Goal: Information Seeking & Learning: Stay updated

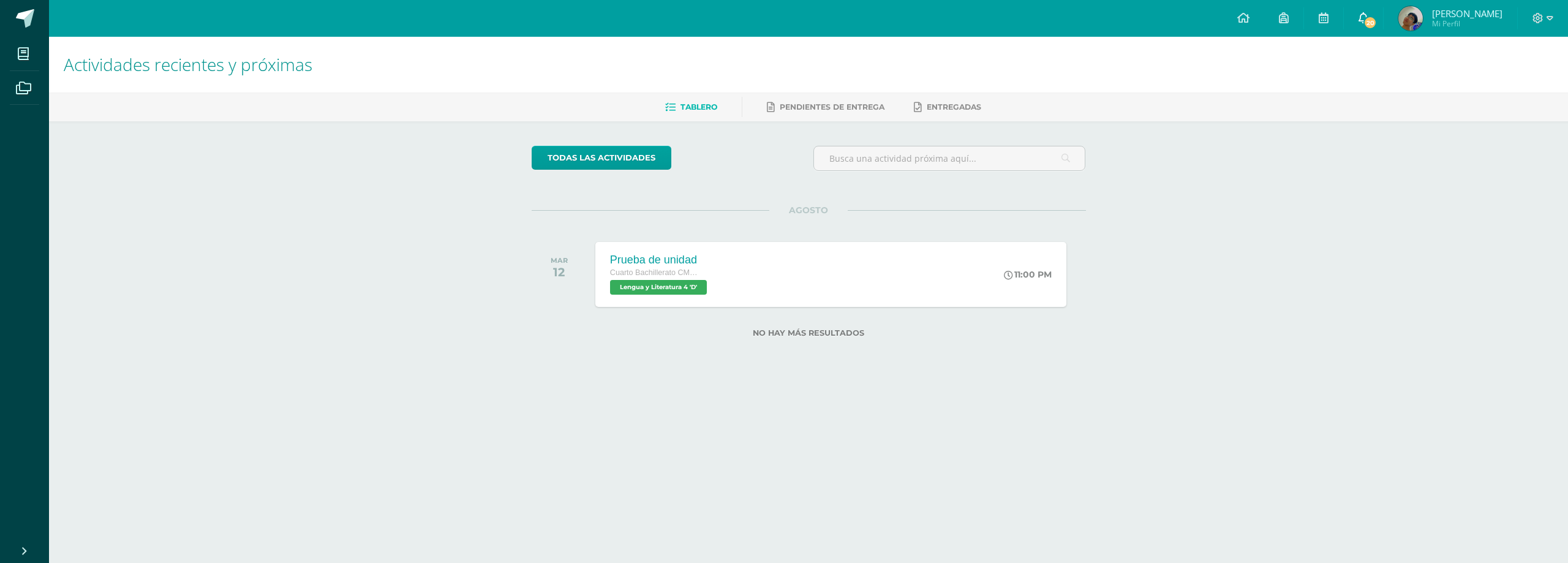
click at [1377, 20] on span "20" at bounding box center [1370, 23] width 13 height 13
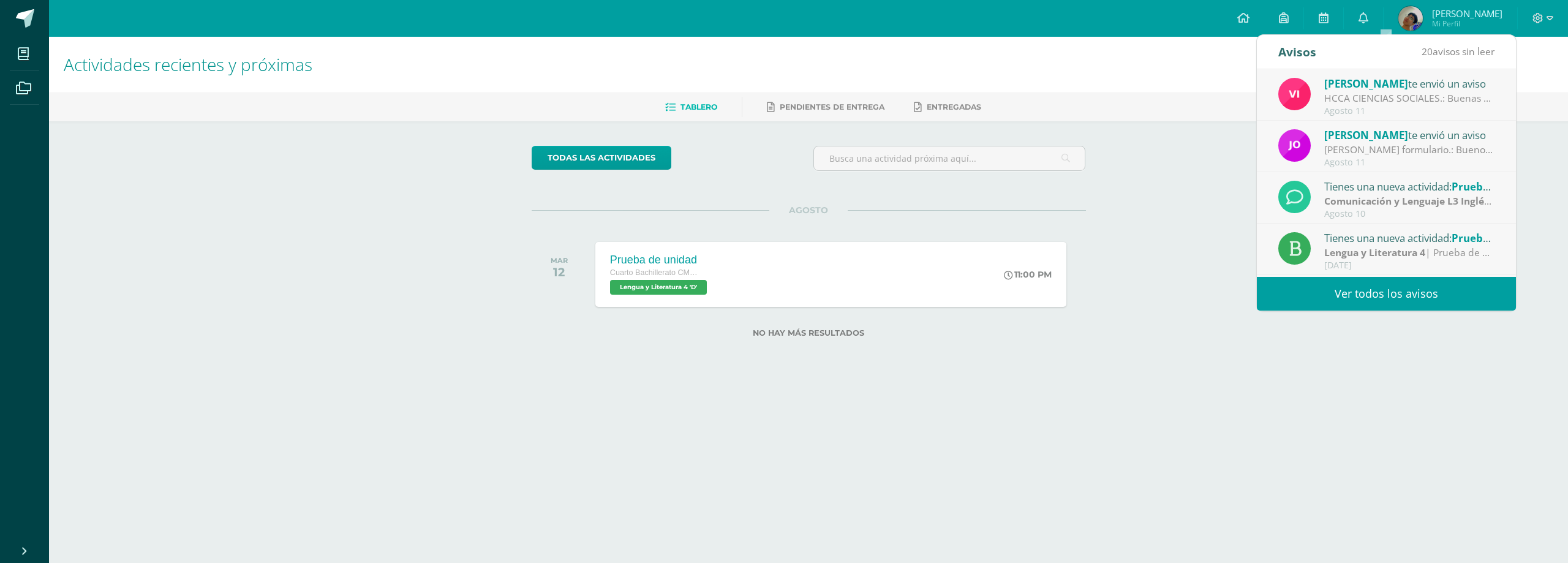
click at [1345, 295] on link "Ver todos los avisos" at bounding box center [1386, 294] width 259 height 34
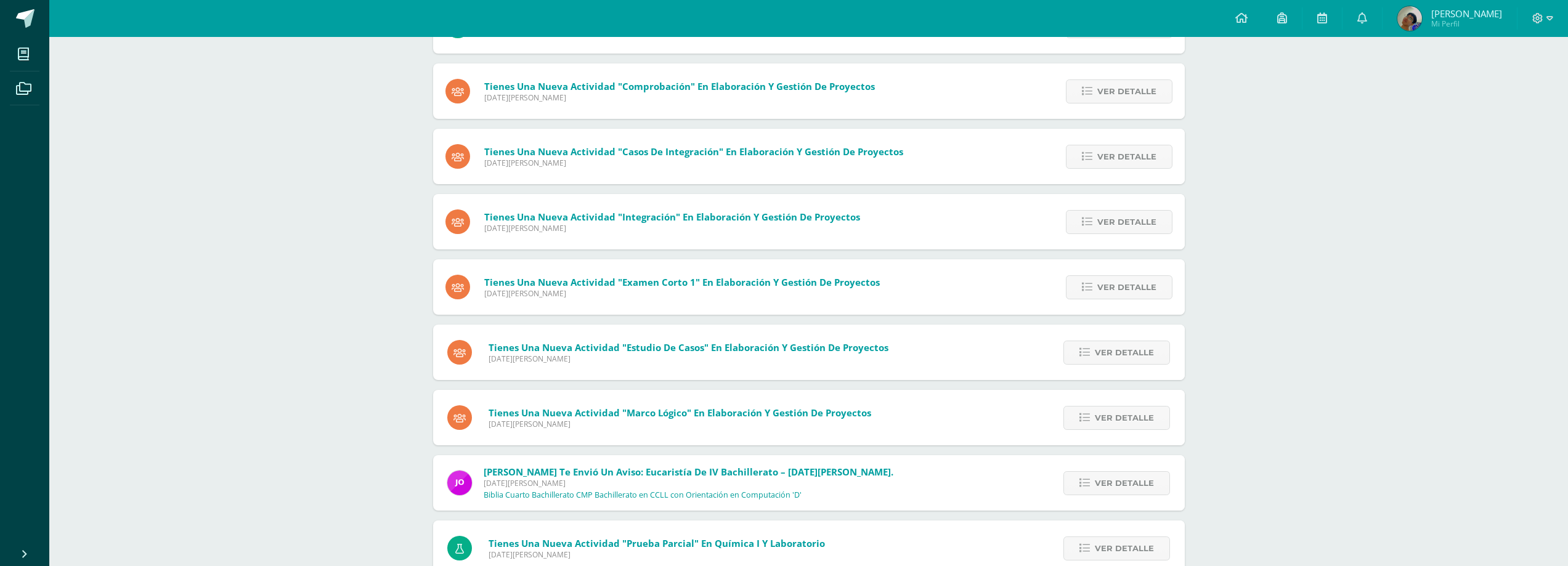
scroll to position [517, 0]
click at [1103, 356] on span "Ver detalle" at bounding box center [1124, 353] width 59 height 23
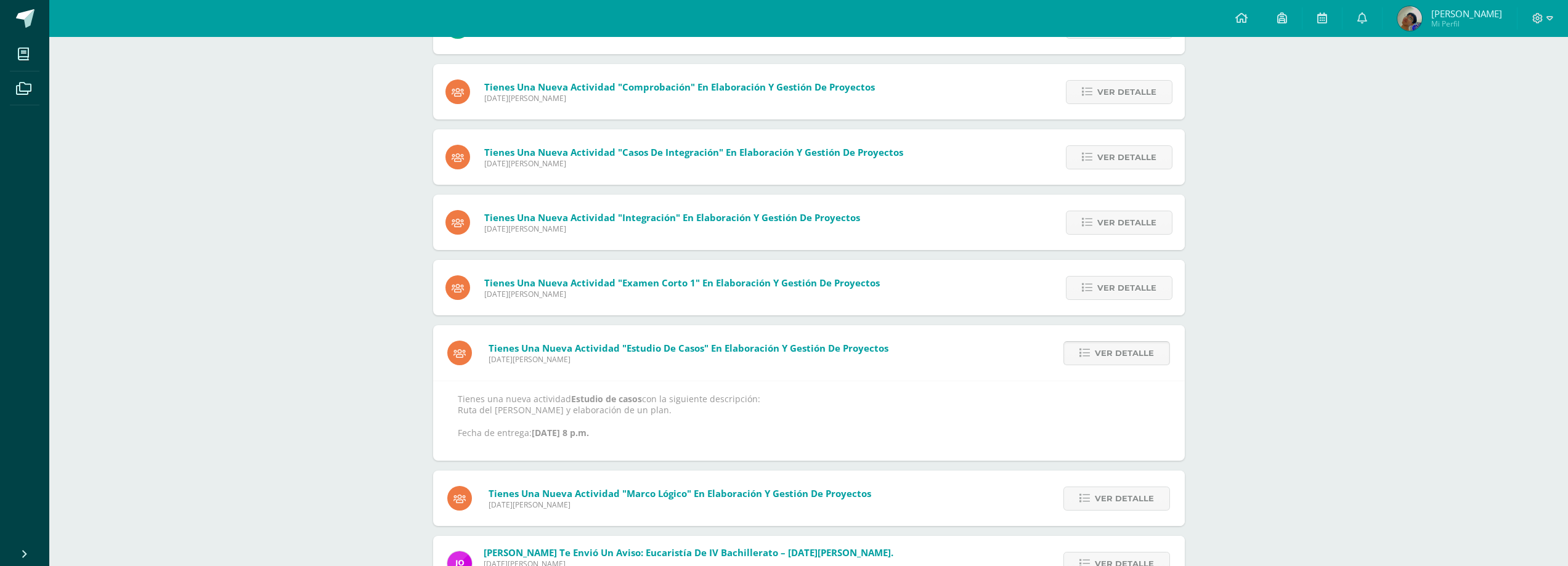
click at [1103, 356] on span "Ver detalle" at bounding box center [1124, 353] width 59 height 23
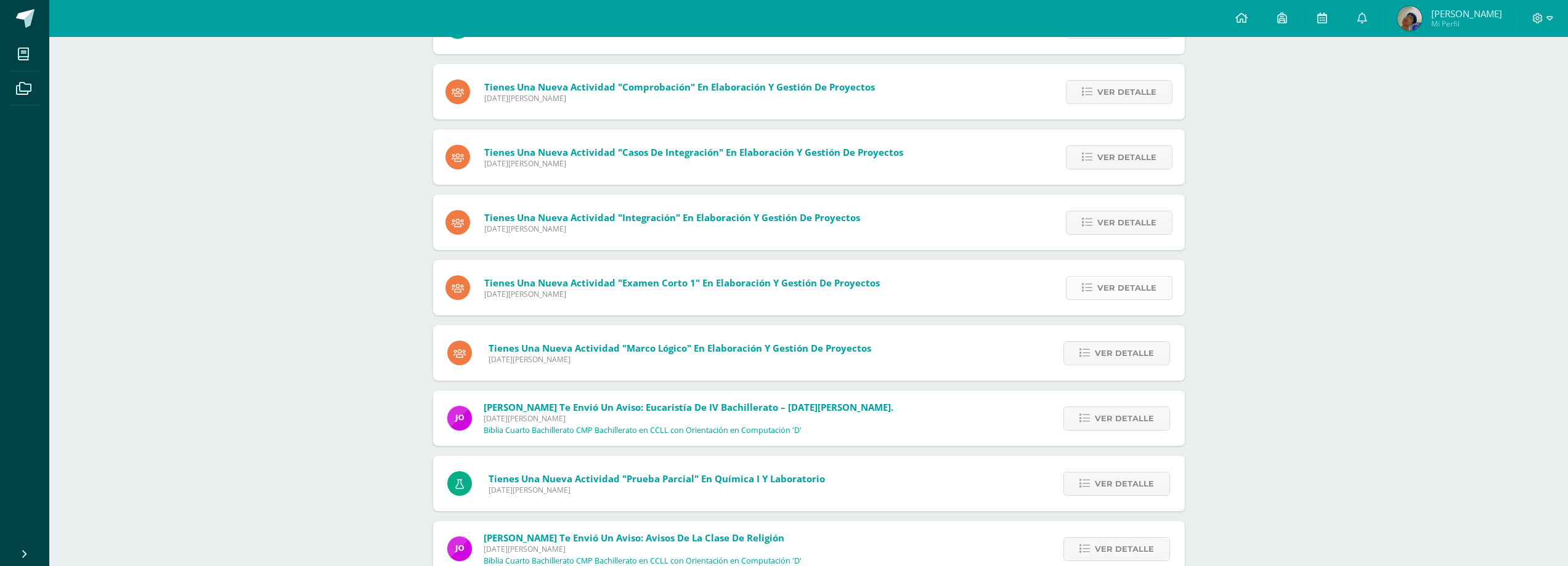
click at [1091, 298] on link "Ver detalle" at bounding box center [1119, 288] width 107 height 24
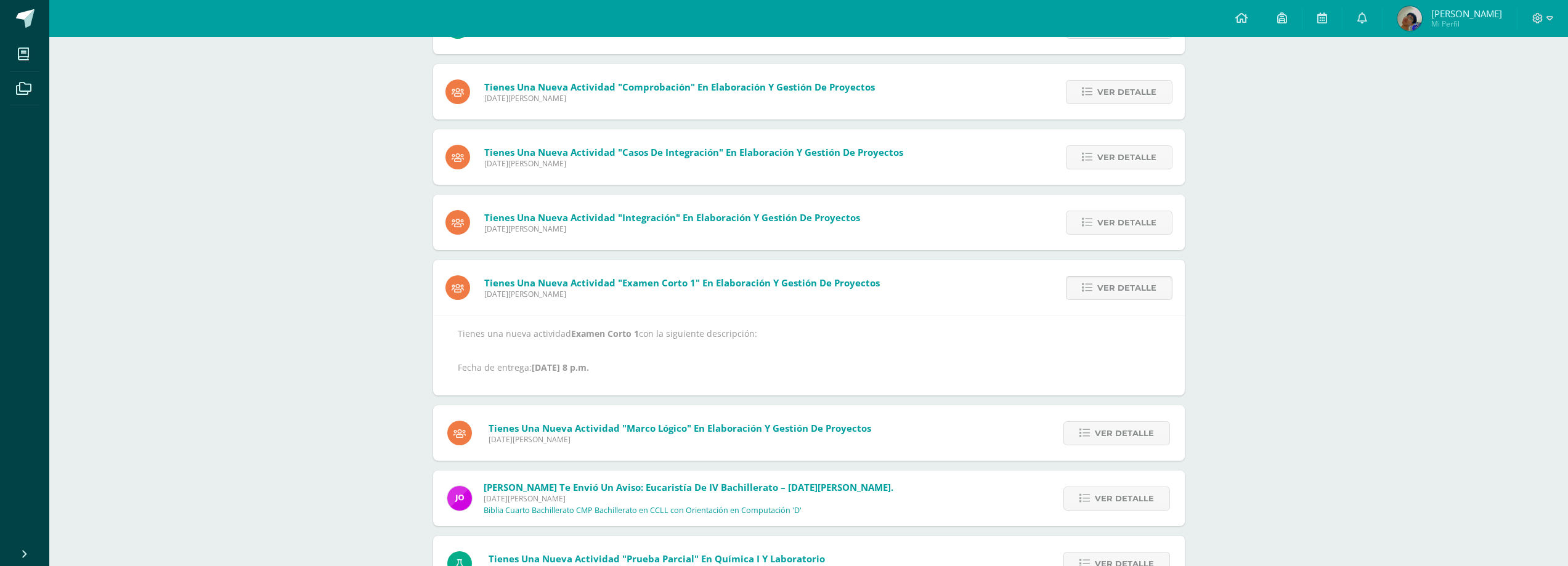
click at [1091, 298] on link "Ver detalle" at bounding box center [1119, 288] width 107 height 24
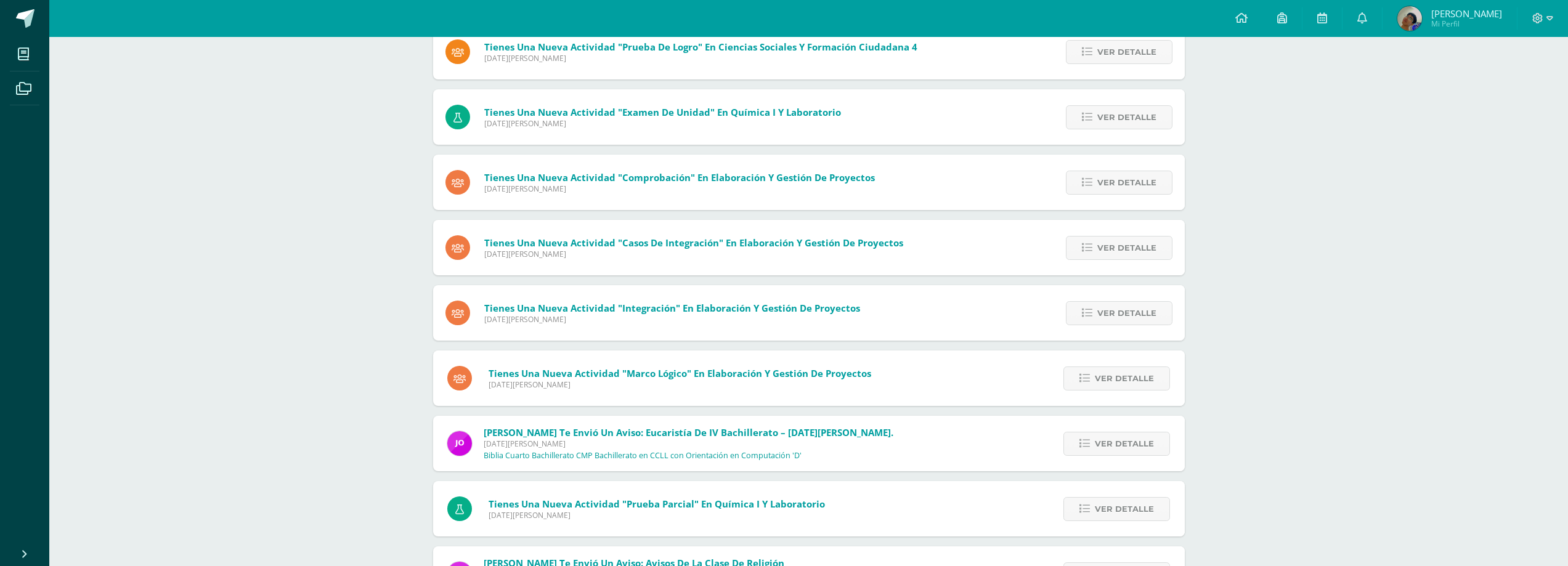
scroll to position [394, 0]
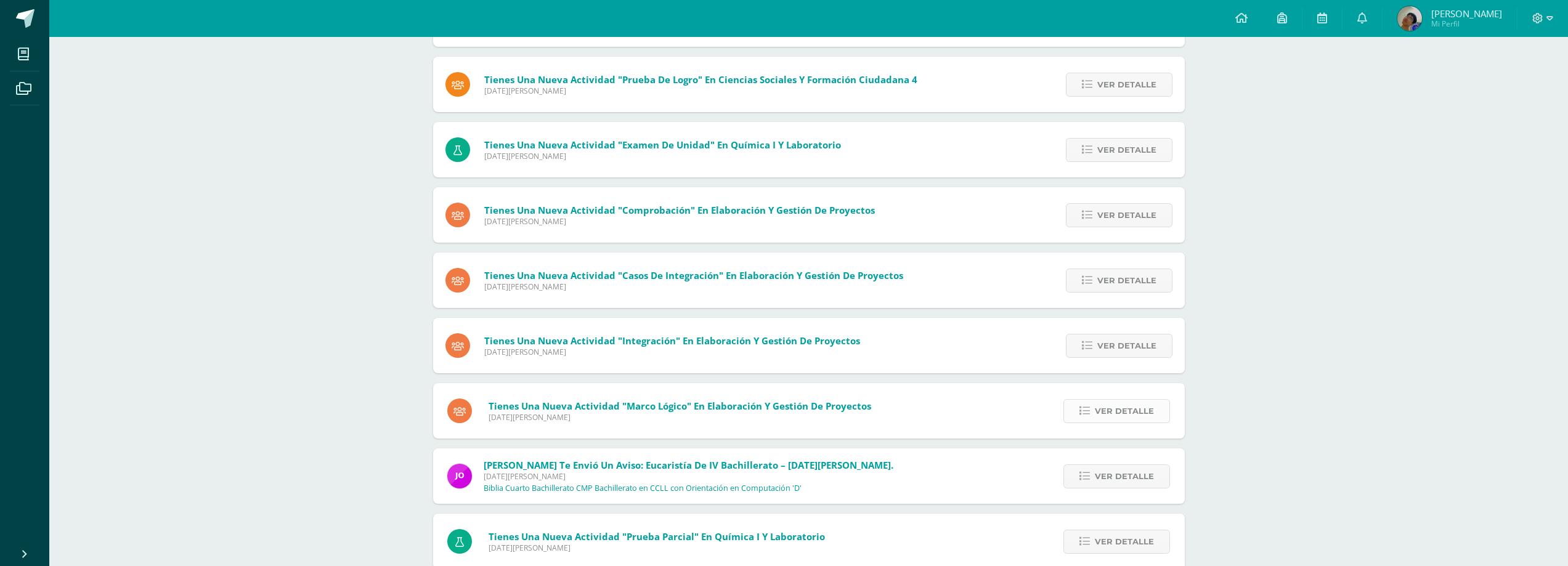
click at [1096, 401] on span "Ver detalle" at bounding box center [1124, 411] width 59 height 23
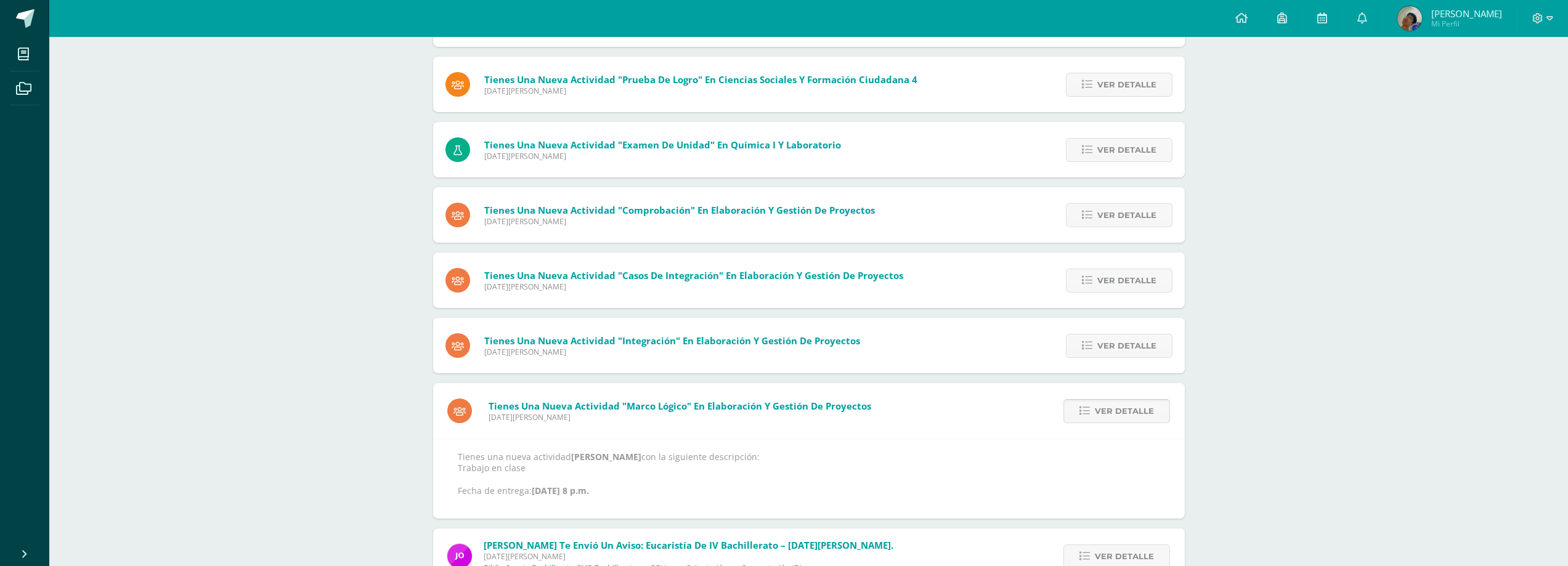
click at [1097, 407] on span "Ver detalle" at bounding box center [1124, 411] width 59 height 23
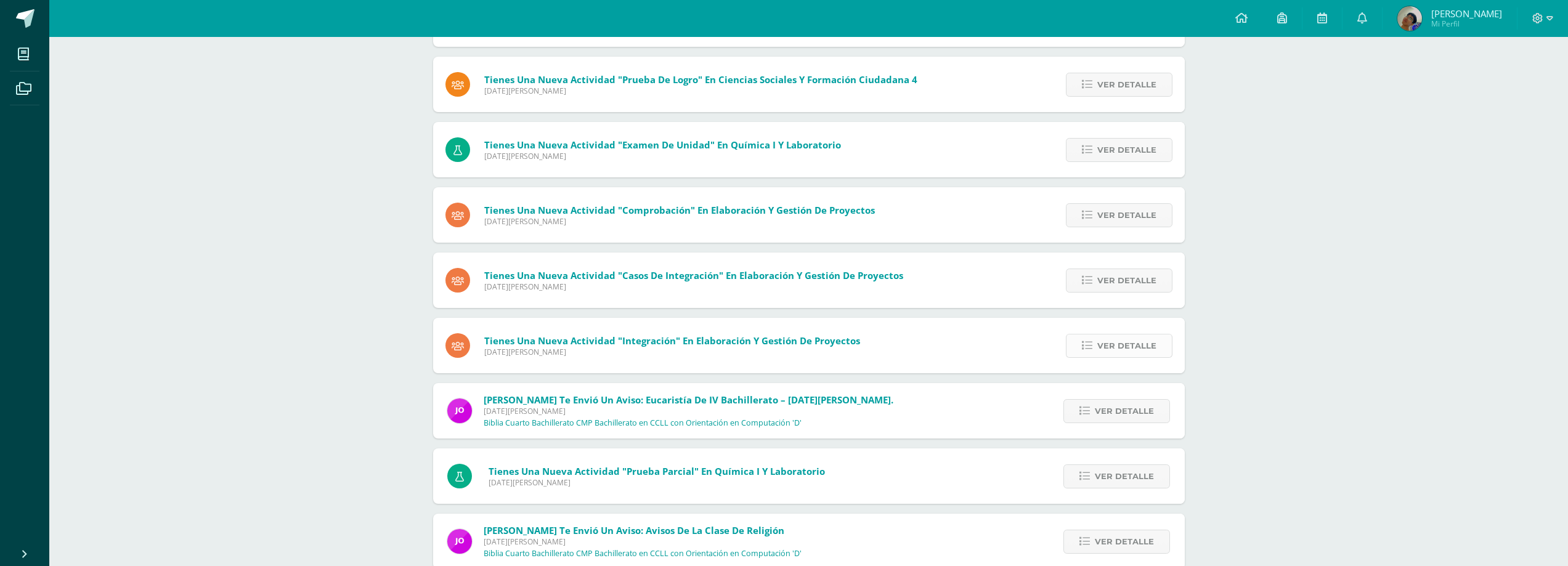
click at [1099, 352] on span "Ver detalle" at bounding box center [1126, 346] width 59 height 23
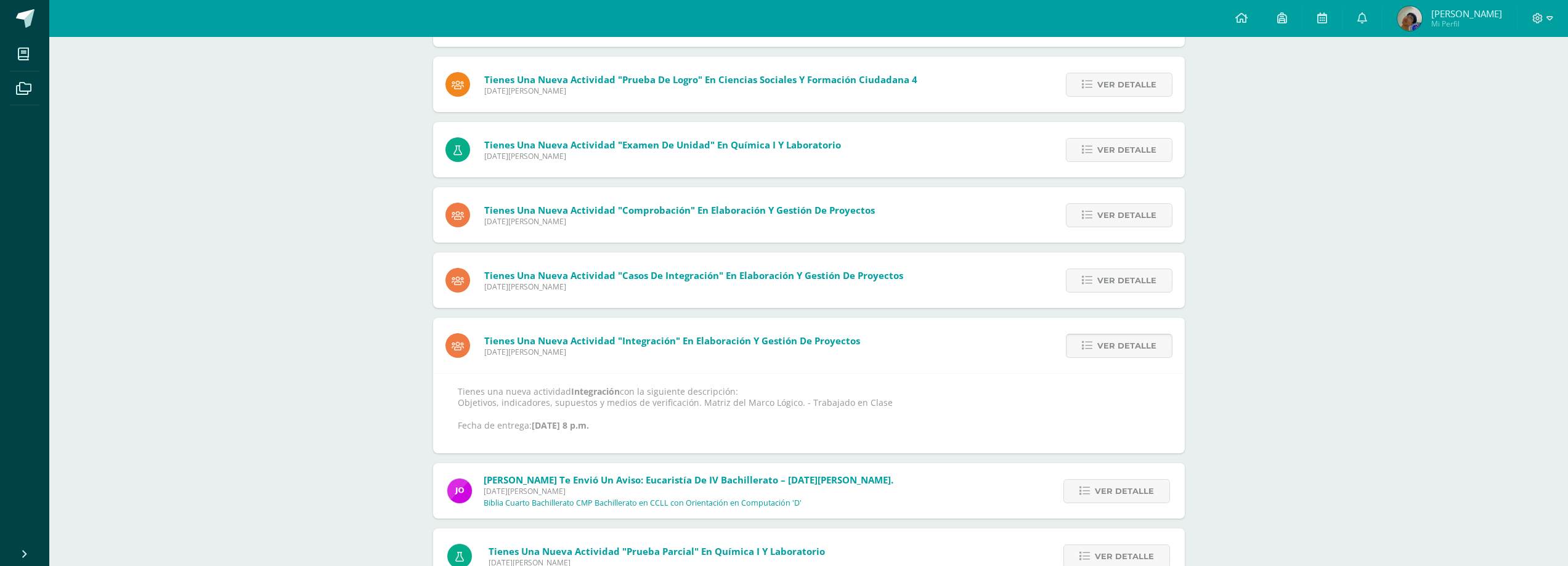
click at [1099, 352] on span "Ver detalle" at bounding box center [1126, 346] width 59 height 23
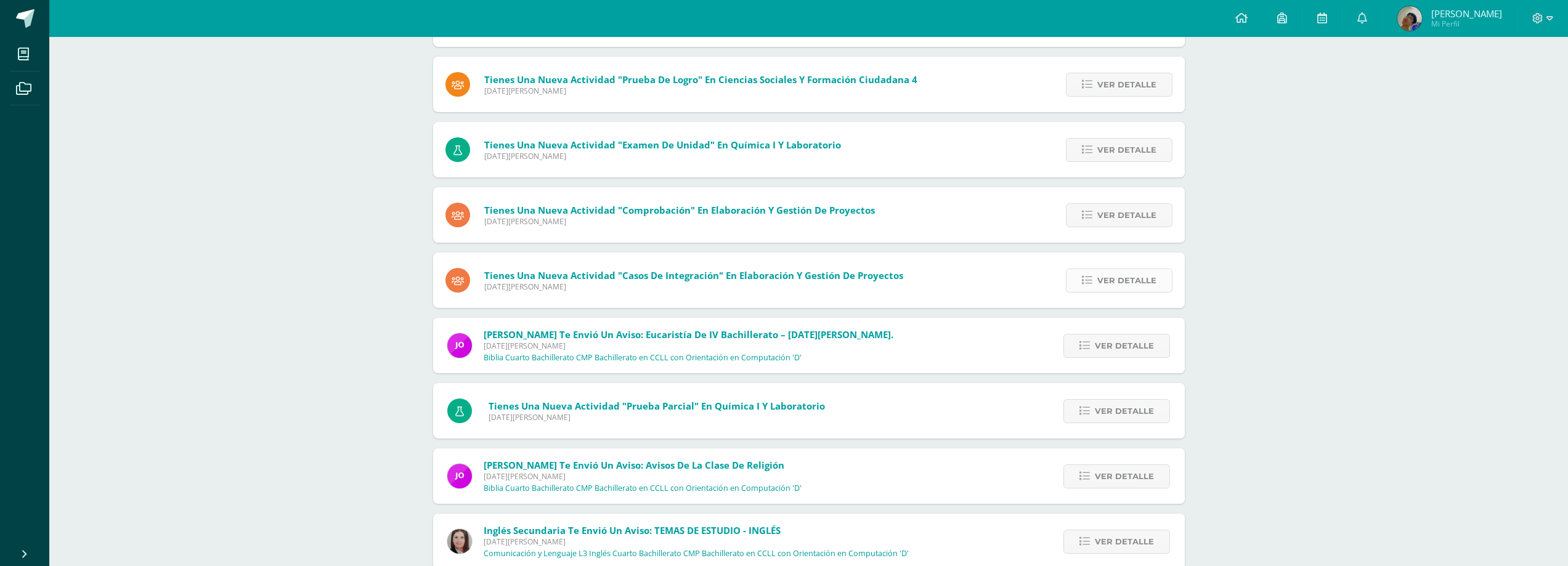
click at [1093, 285] on link "Ver detalle" at bounding box center [1119, 281] width 107 height 24
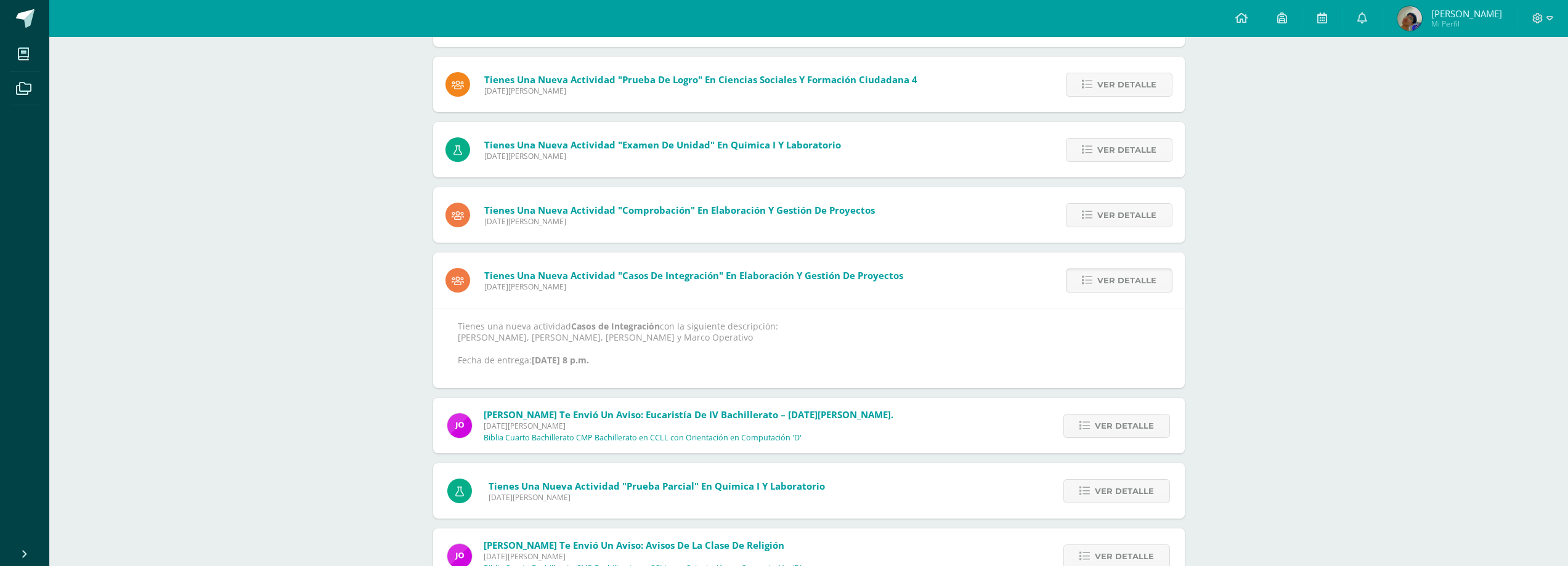
click at [1093, 285] on link "Ver detalle" at bounding box center [1119, 281] width 107 height 24
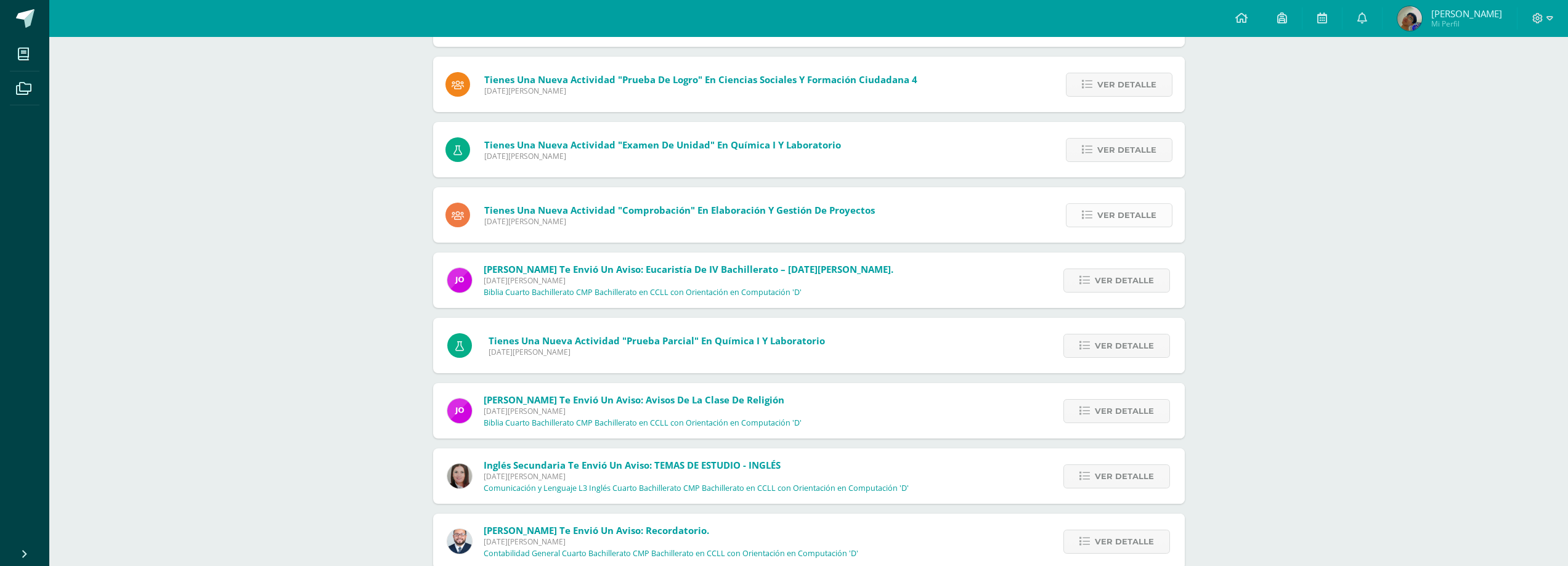
click at [1101, 225] on span "Ver detalle" at bounding box center [1126, 215] width 59 height 23
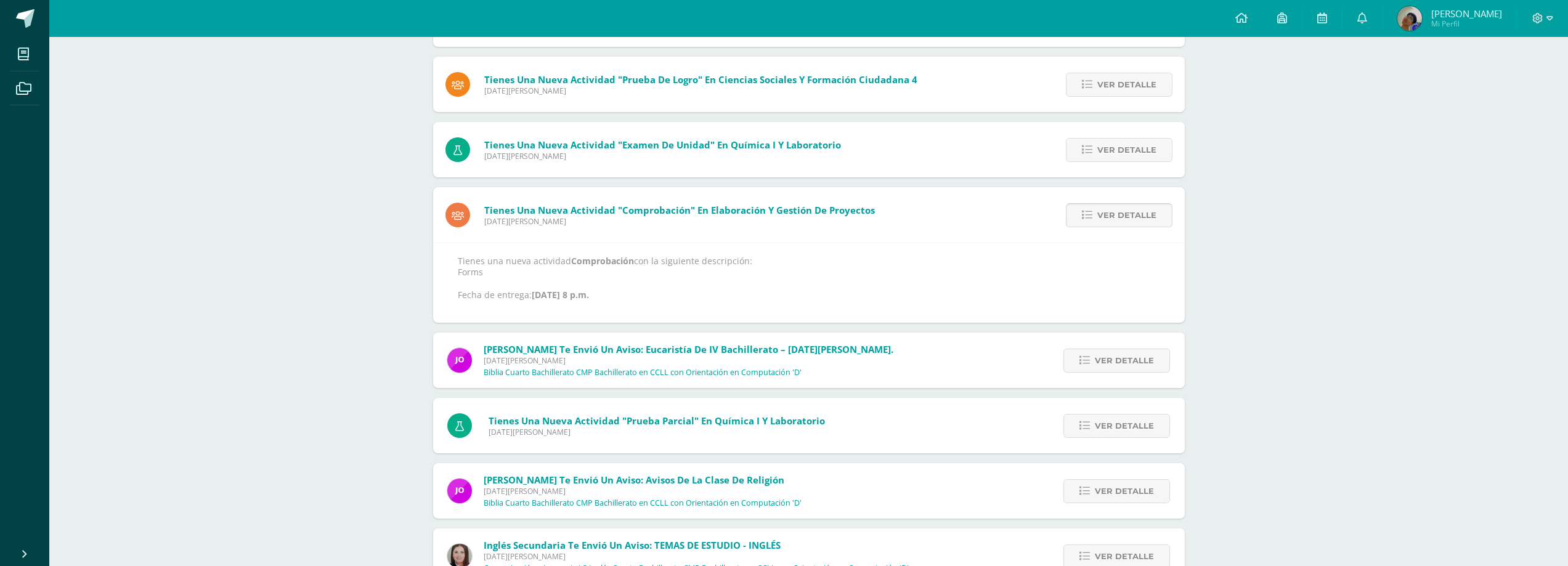
click at [1101, 225] on span "Ver detalle" at bounding box center [1126, 215] width 59 height 23
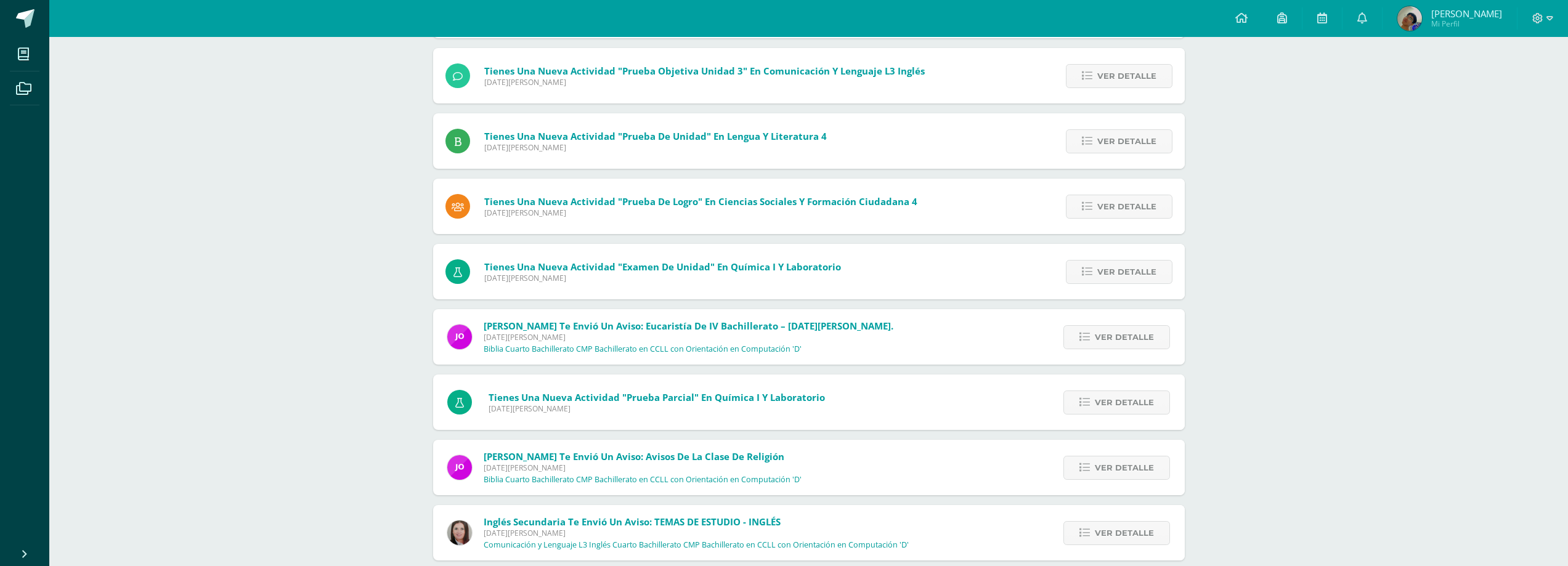
scroll to position [271, 0]
click at [1113, 276] on span "Ver detalle" at bounding box center [1126, 273] width 59 height 23
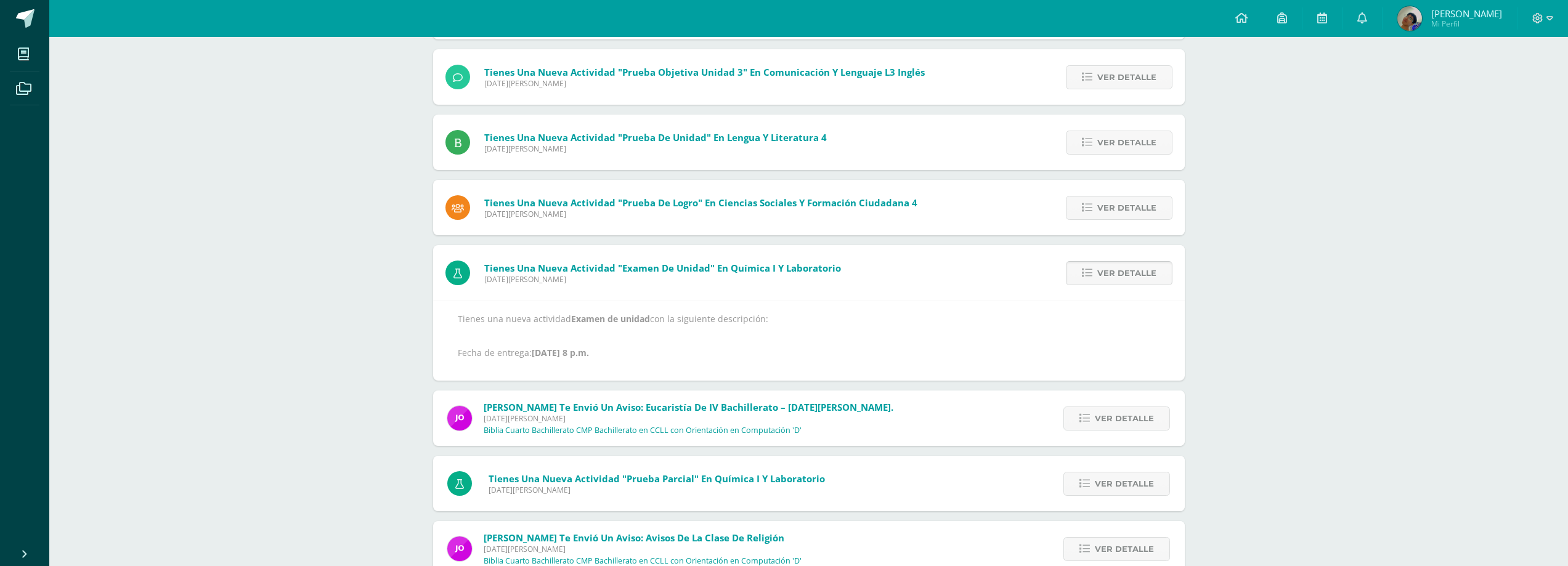
click at [1113, 276] on span "Ver detalle" at bounding box center [1126, 273] width 59 height 23
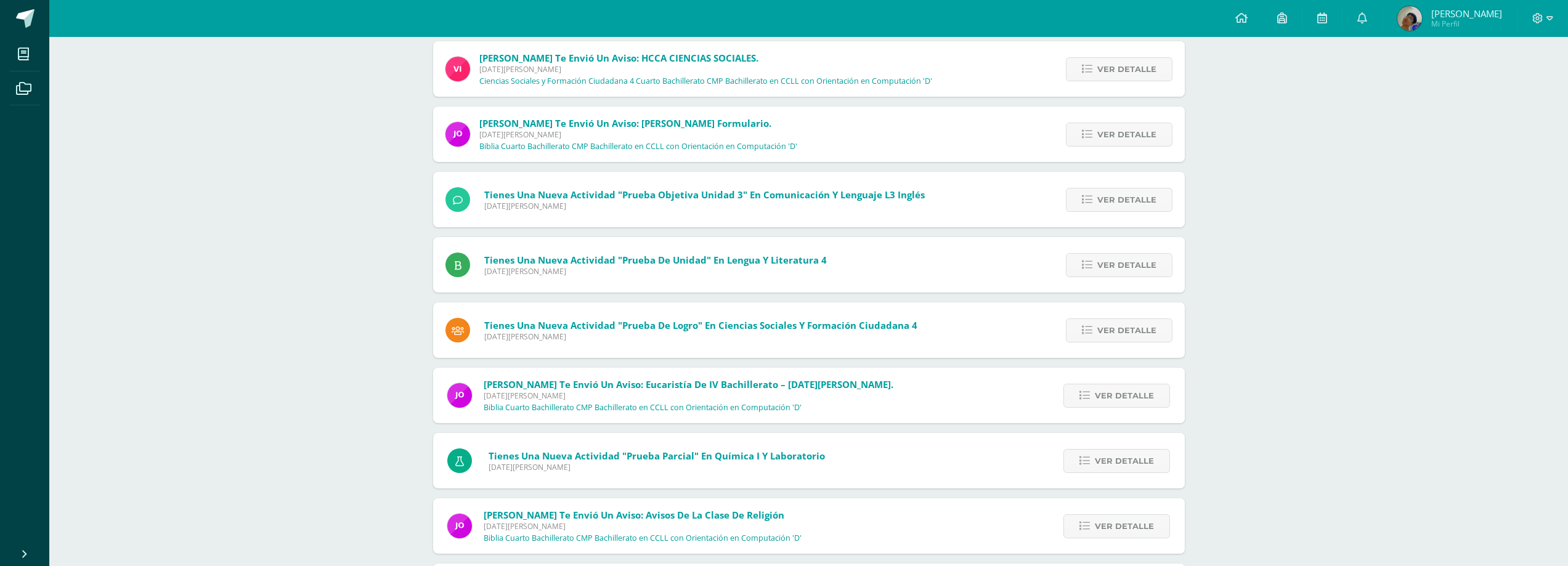
scroll to position [148, 0]
click at [1110, 327] on span "Ver detalle" at bounding box center [1126, 331] width 59 height 23
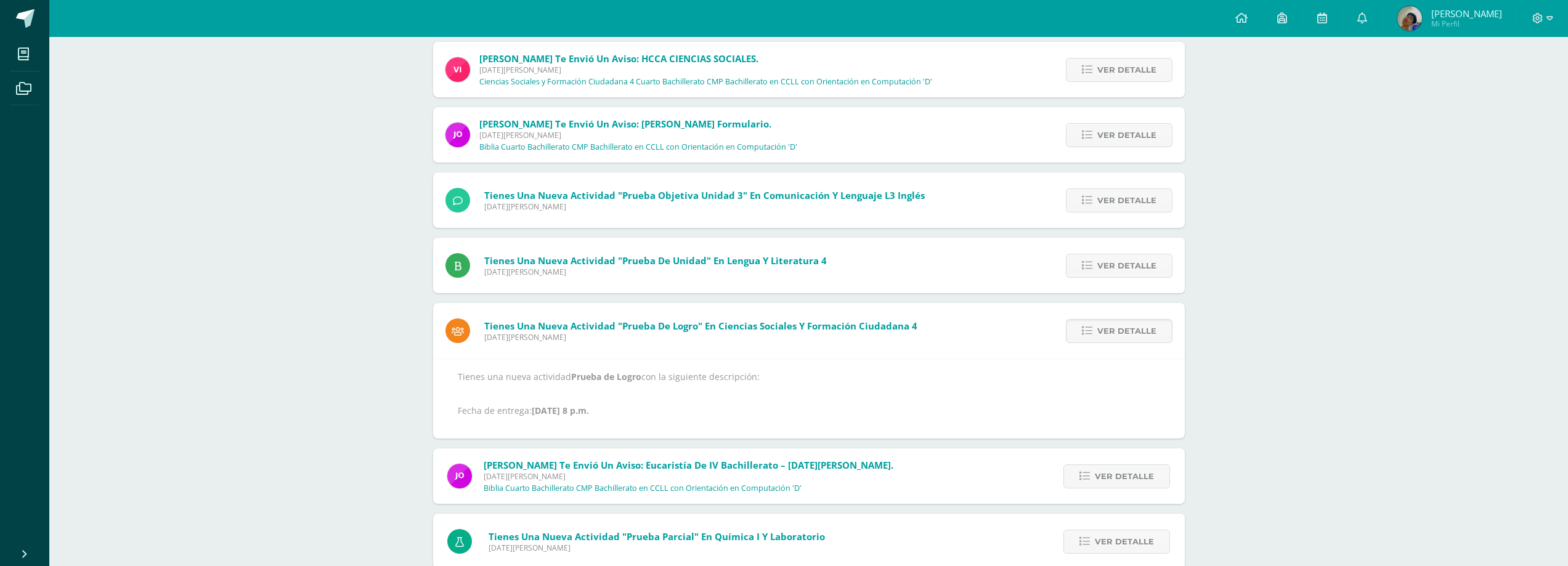
click at [1110, 327] on span "Ver detalle" at bounding box center [1126, 331] width 59 height 23
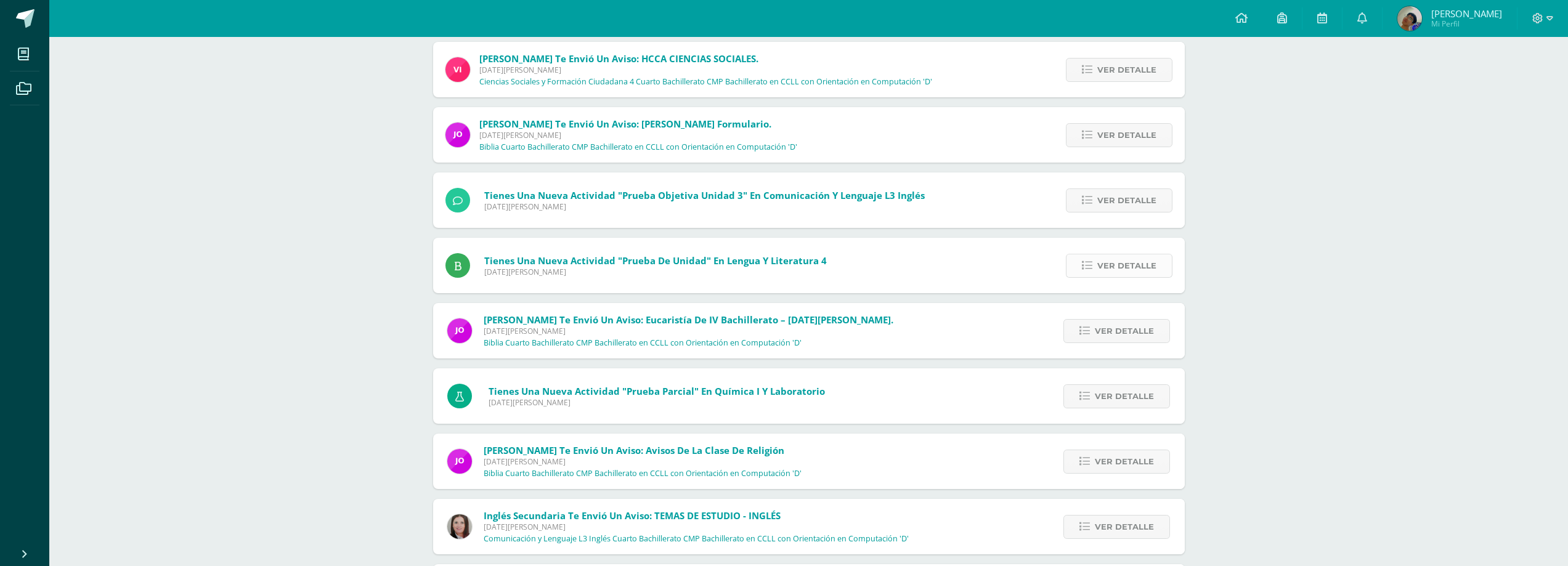
click at [1111, 276] on span "Ver detalle" at bounding box center [1126, 266] width 59 height 23
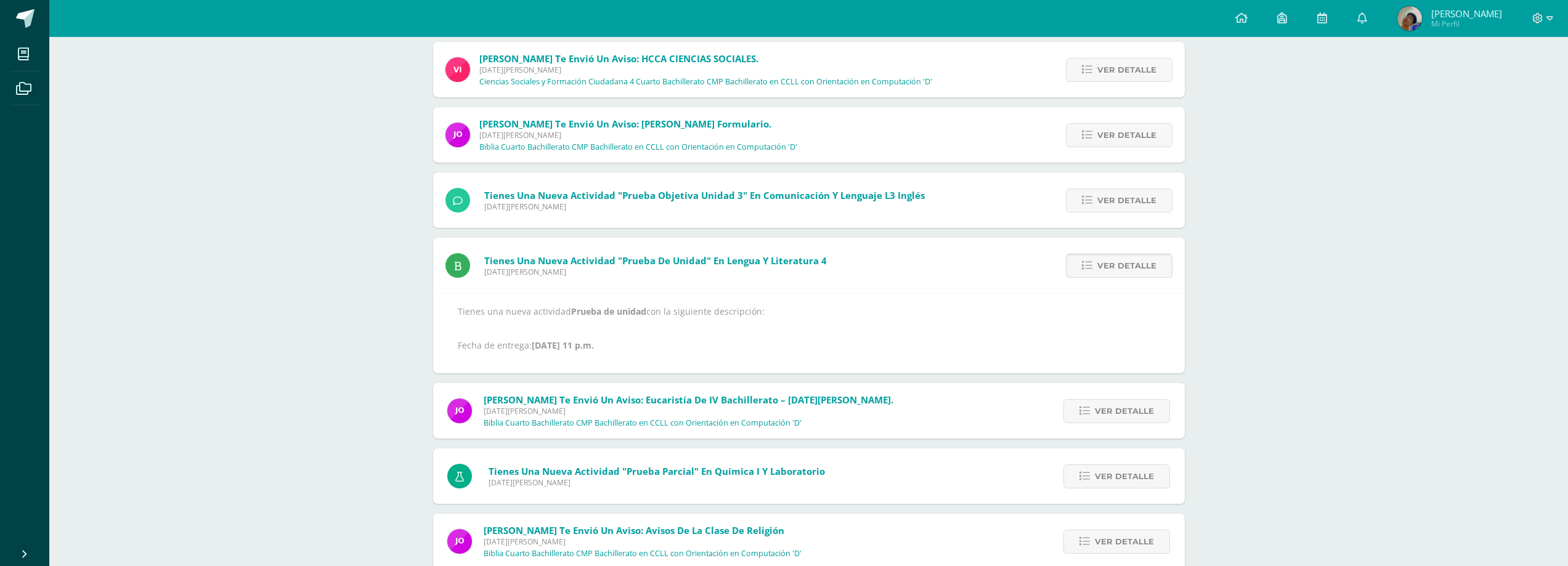
click at [1111, 276] on span "Ver detalle" at bounding box center [1126, 266] width 59 height 23
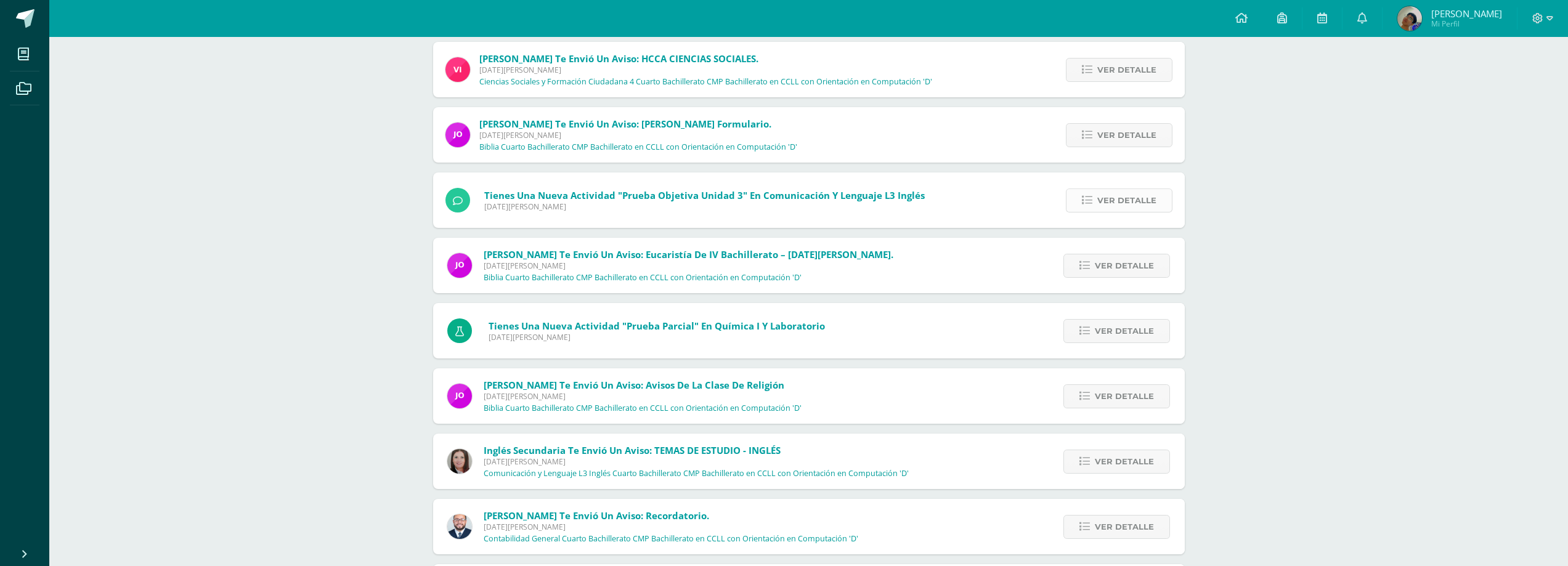
click at [1099, 206] on span "Ver detalle" at bounding box center [1126, 200] width 59 height 23
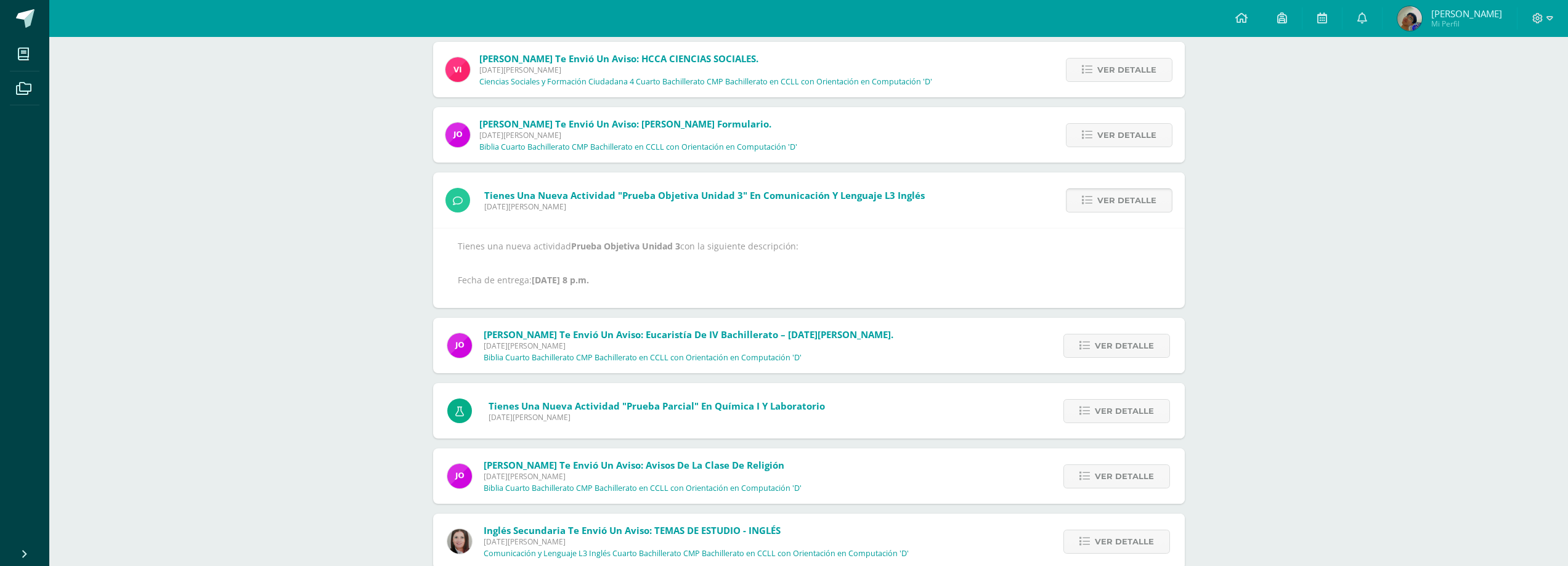
click at [1099, 206] on span "Ver detalle" at bounding box center [1126, 200] width 59 height 23
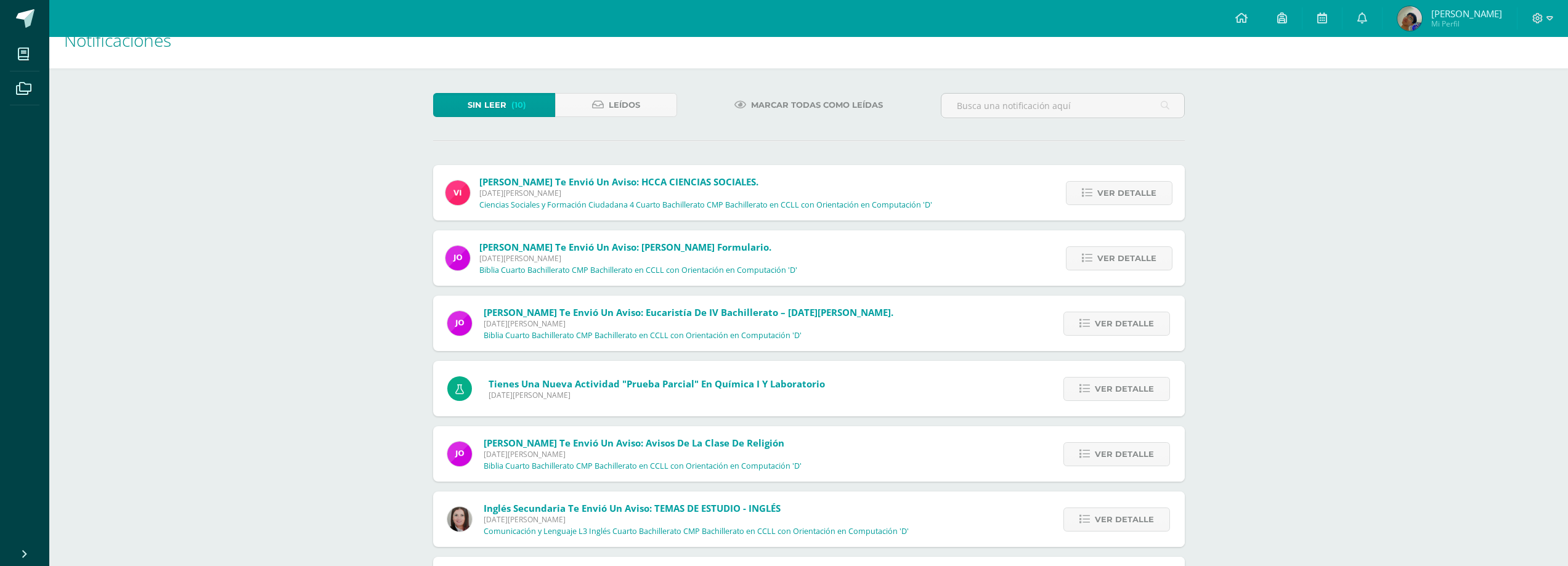
scroll to position [0, 0]
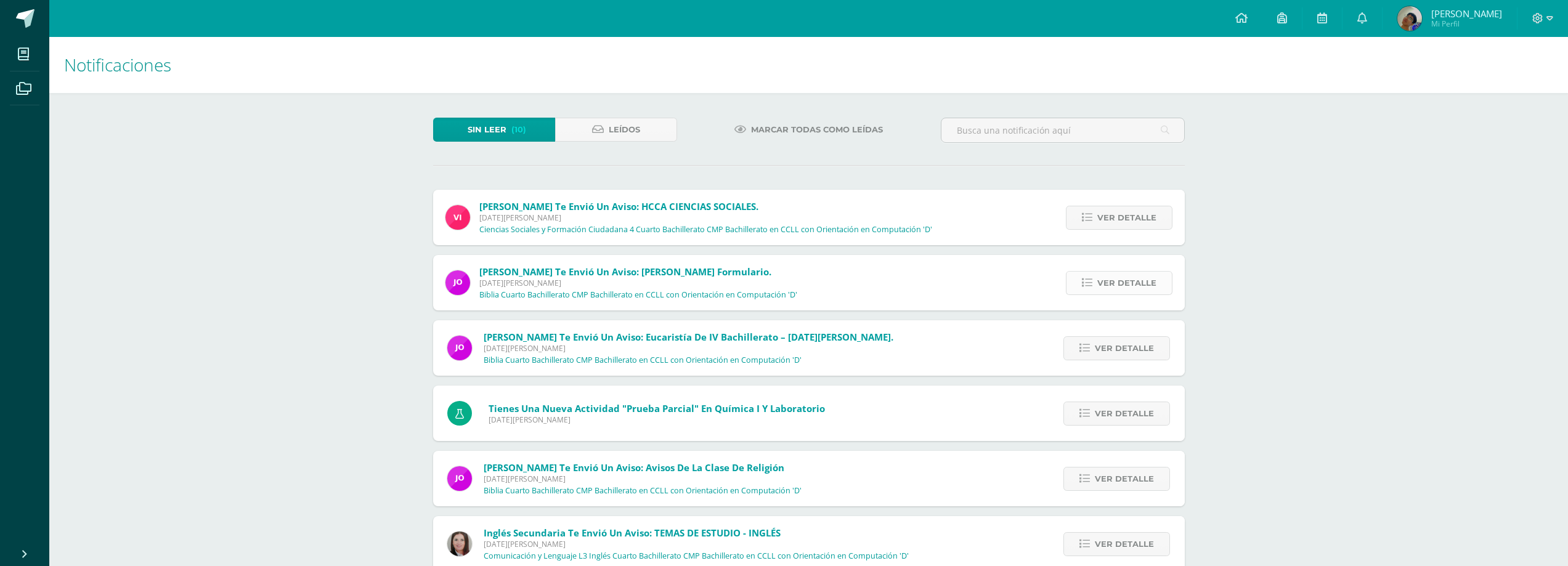
click at [1106, 283] on span "Ver detalle" at bounding box center [1126, 283] width 59 height 23
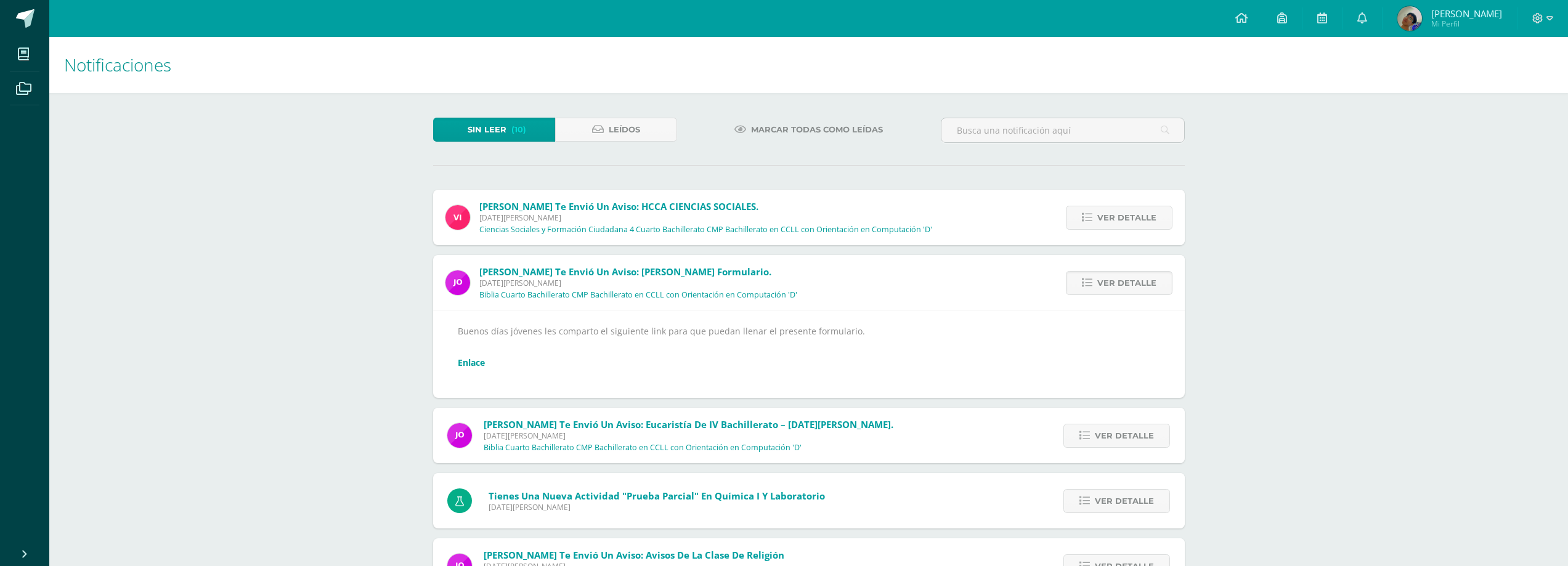
click at [484, 360] on link "Enlace" at bounding box center [471, 362] width 27 height 11
click at [1096, 281] on link "Ver detalle" at bounding box center [1119, 283] width 107 height 24
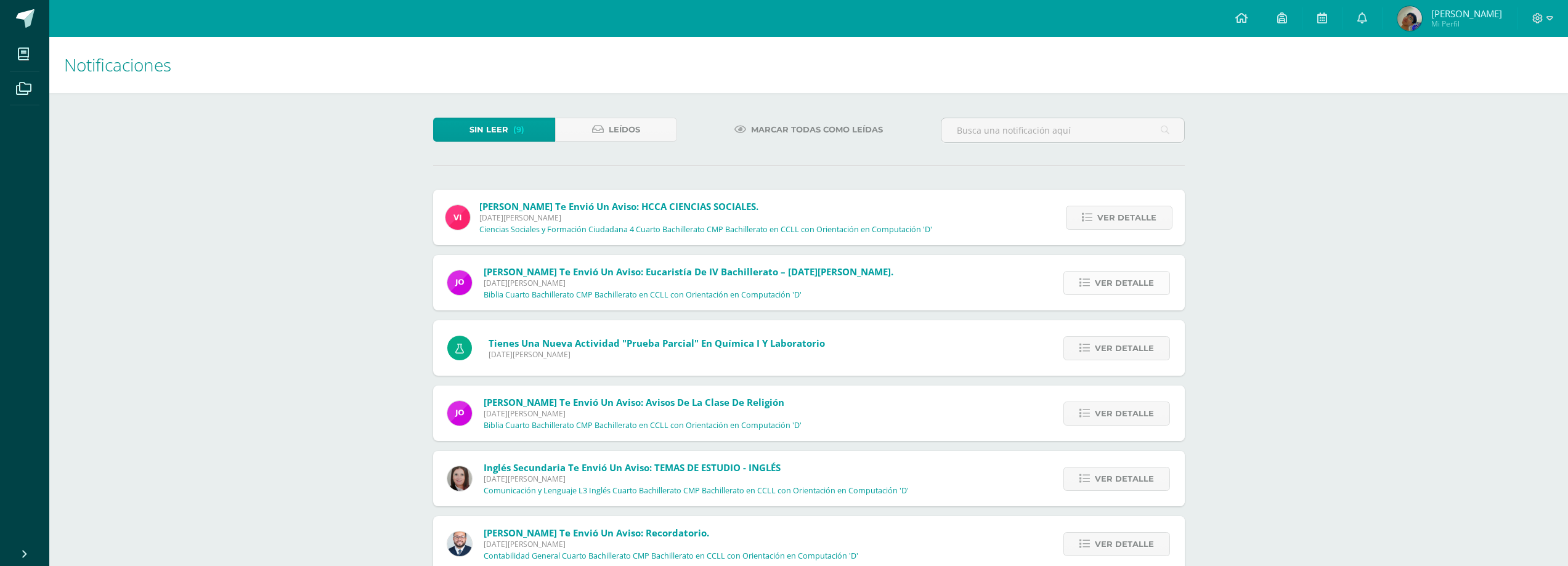
click at [1108, 287] on span "Ver detalle" at bounding box center [1124, 283] width 59 height 23
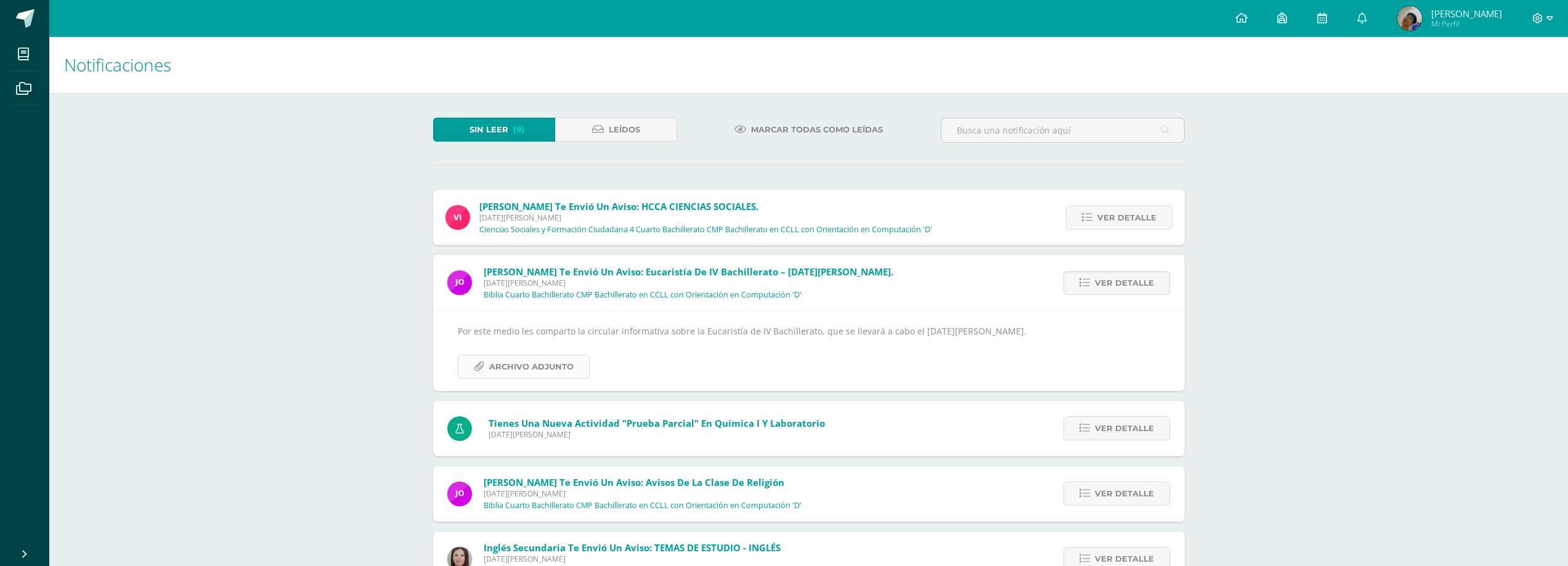
click at [564, 373] on span "Archivo Adjunto" at bounding box center [531, 366] width 85 height 23
click at [1109, 281] on span "Ver detalle" at bounding box center [1124, 283] width 59 height 23
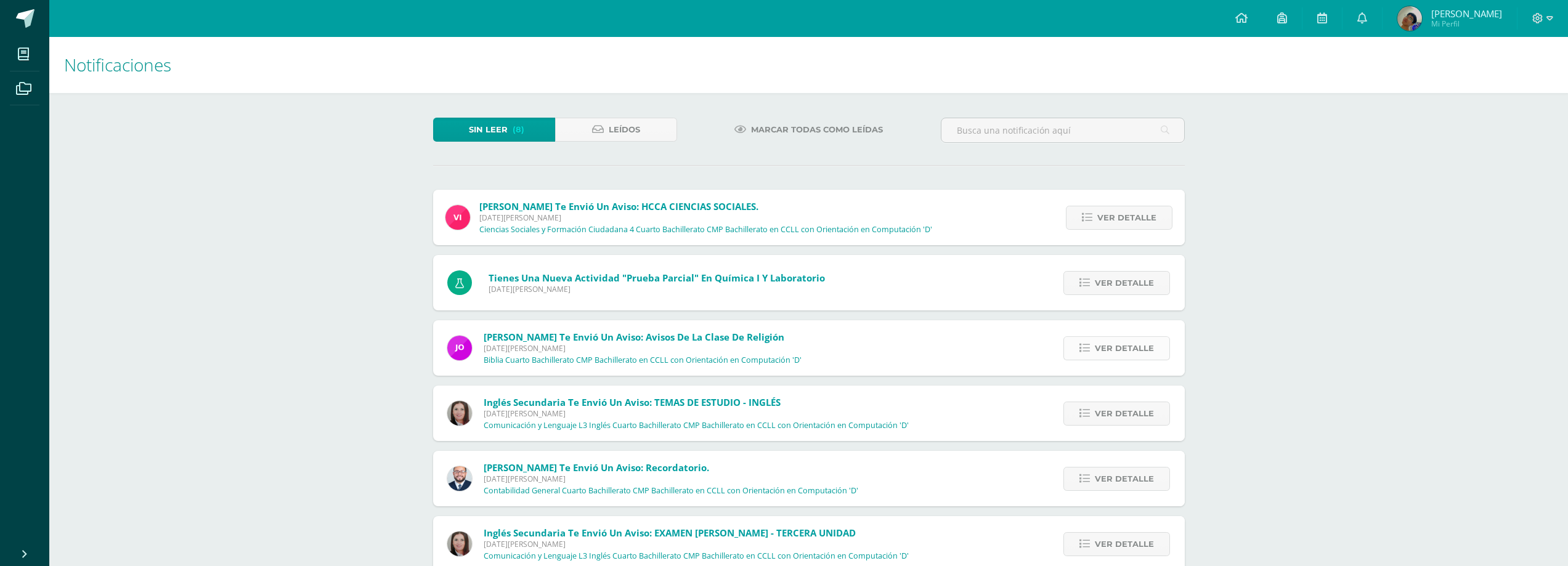
click at [1126, 340] on span "Ver detalle" at bounding box center [1124, 348] width 59 height 23
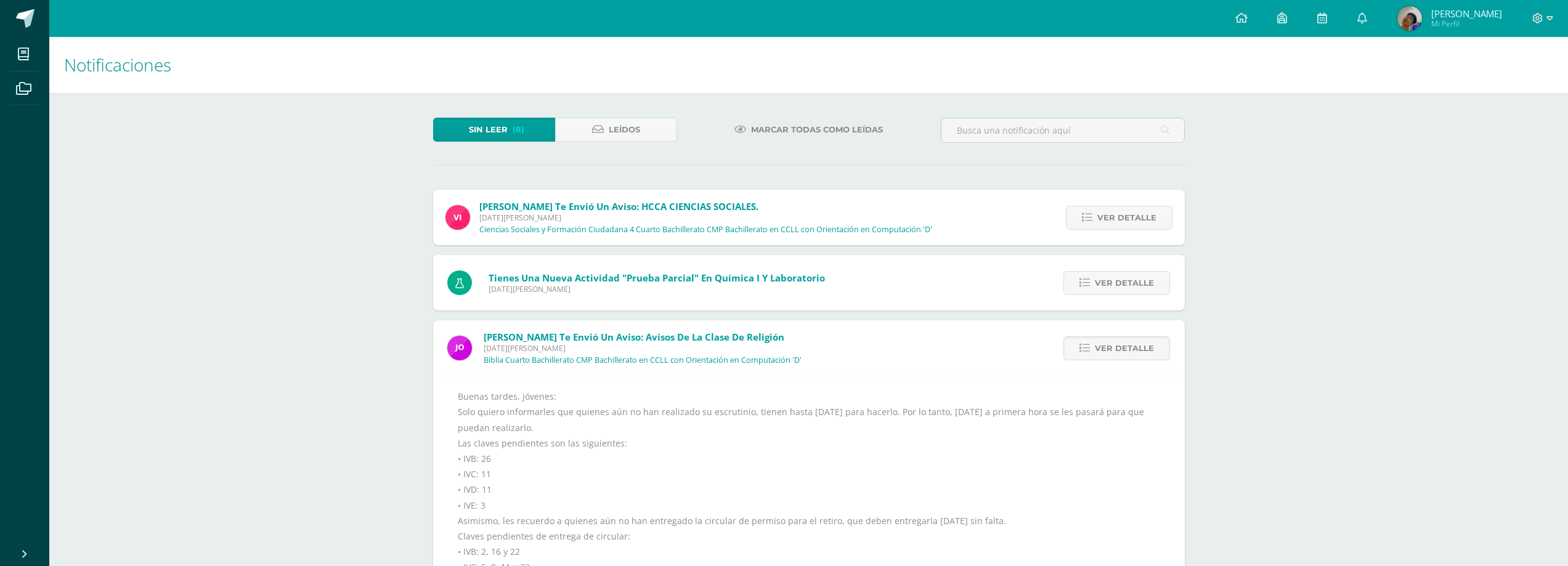
scroll to position [62, 0]
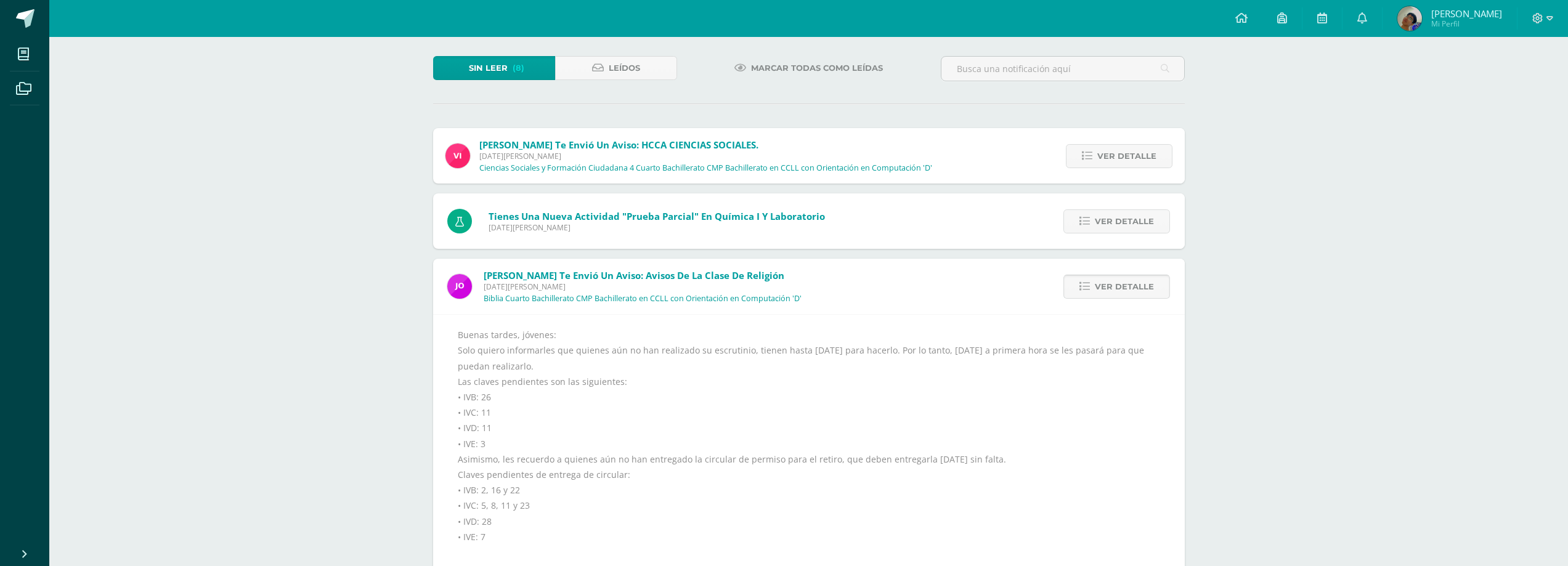
click at [1131, 280] on span "Ver detalle" at bounding box center [1124, 287] width 59 height 23
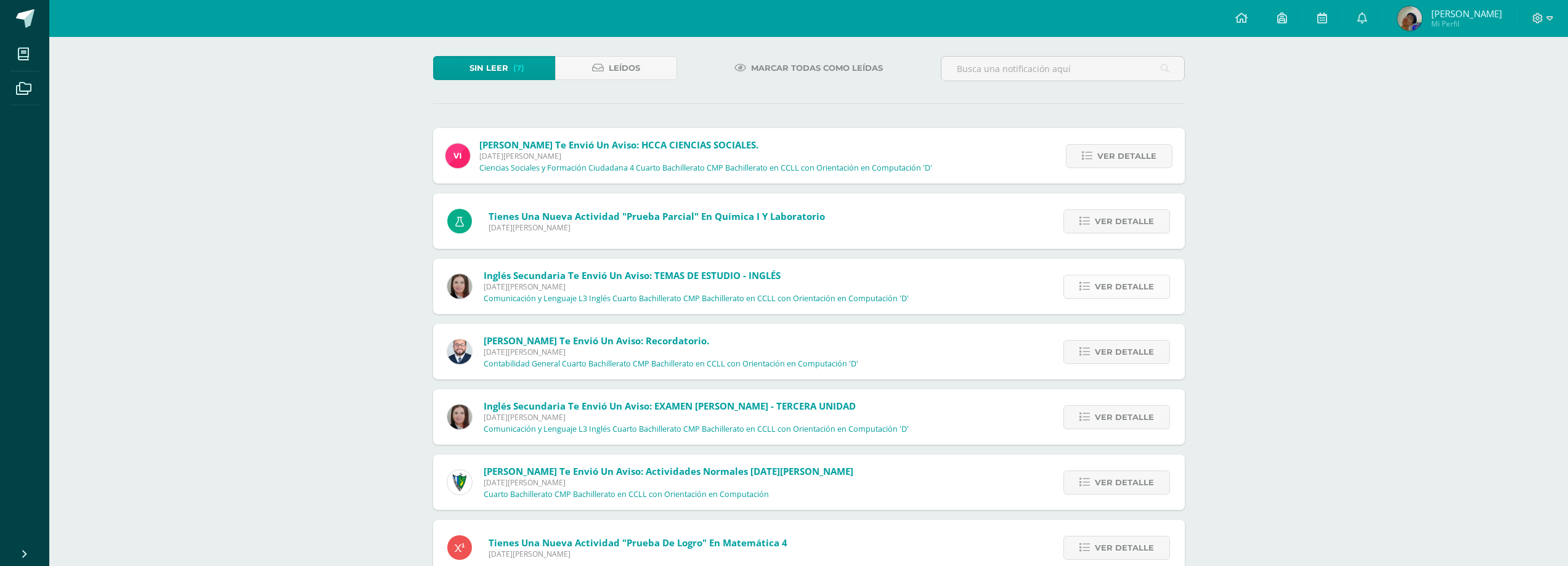
click at [1129, 285] on span "Ver detalle" at bounding box center [1124, 287] width 59 height 23
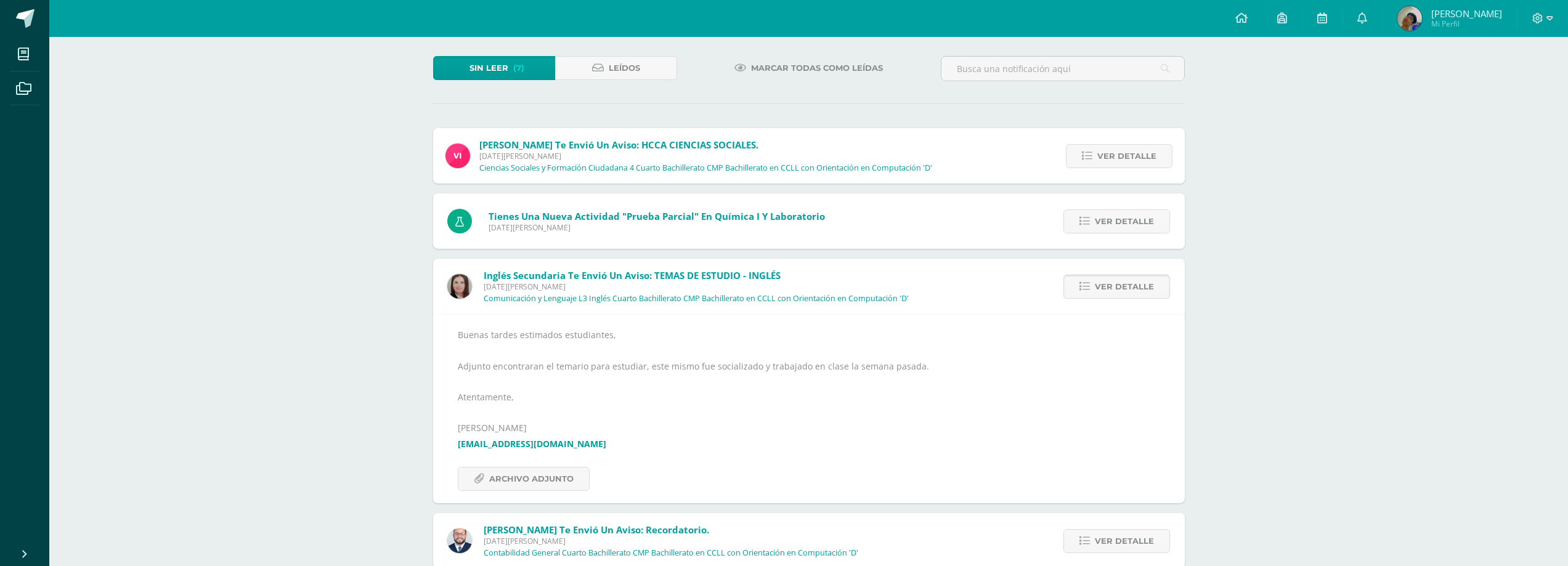
click at [1129, 285] on span "Ver detalle" at bounding box center [1124, 287] width 59 height 23
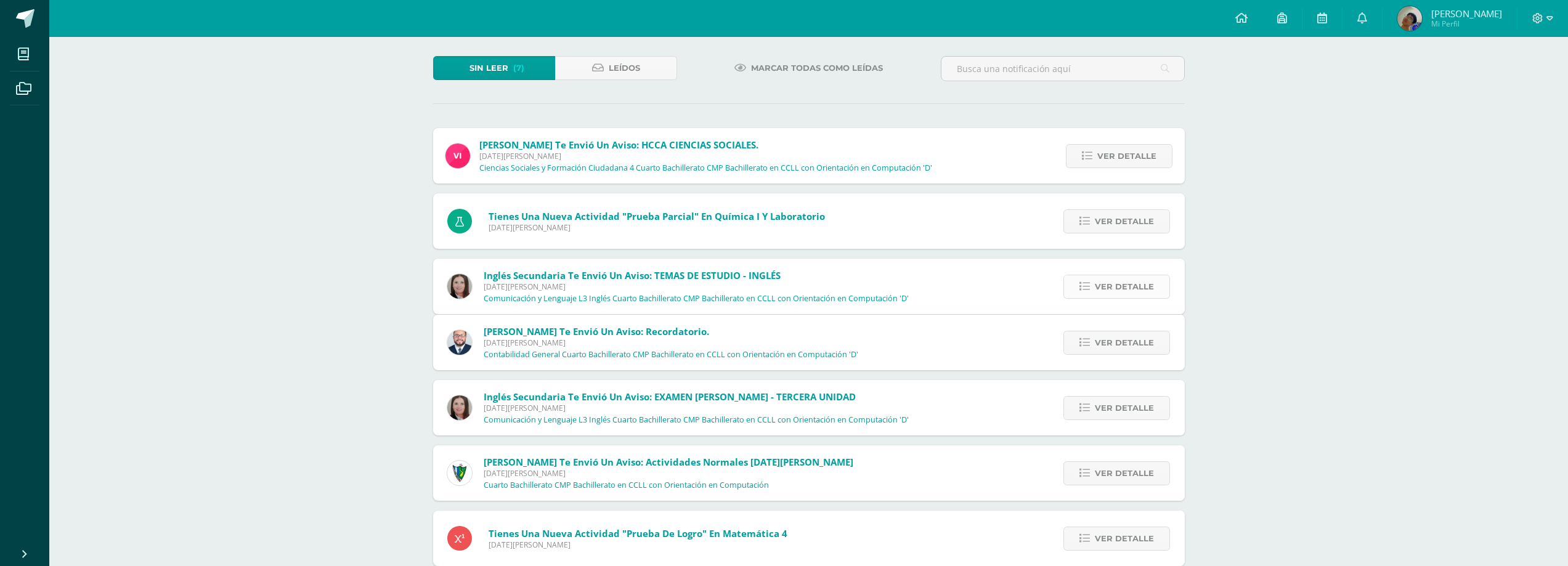
scroll to position [30, 0]
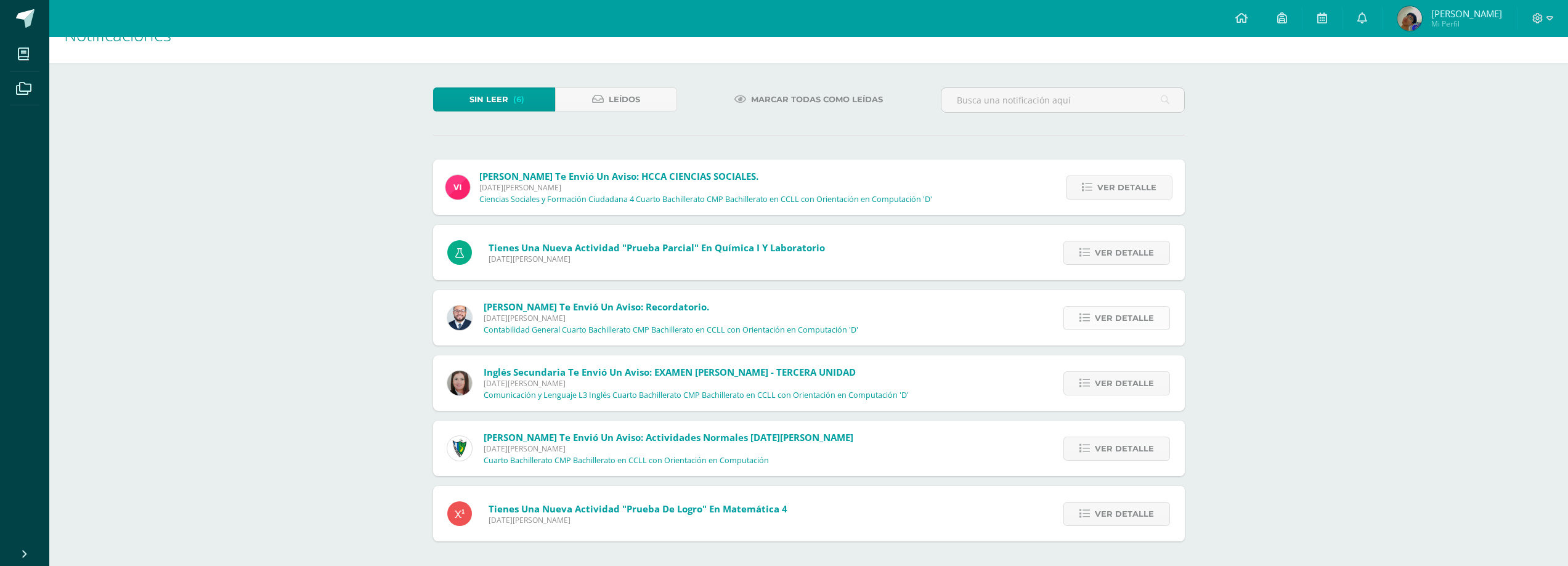
click at [1131, 317] on span "Ver detalle" at bounding box center [1124, 318] width 59 height 23
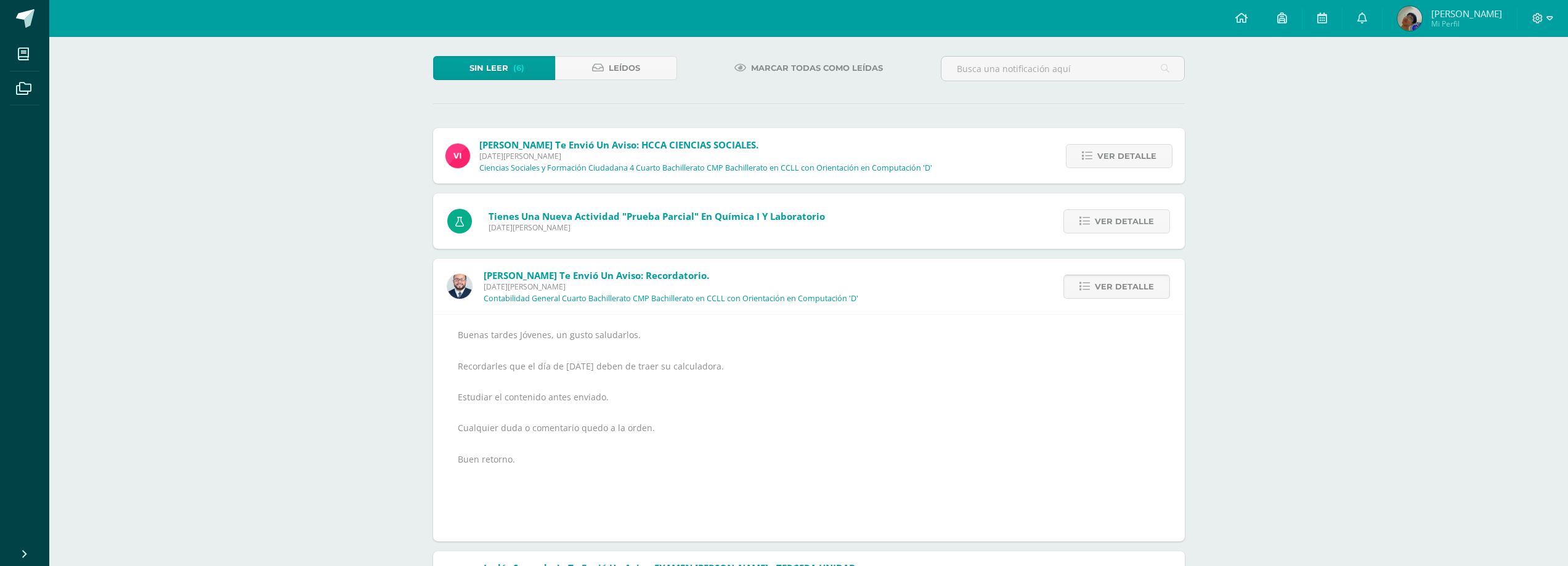
click at [1128, 290] on span "Ver detalle" at bounding box center [1124, 287] width 59 height 23
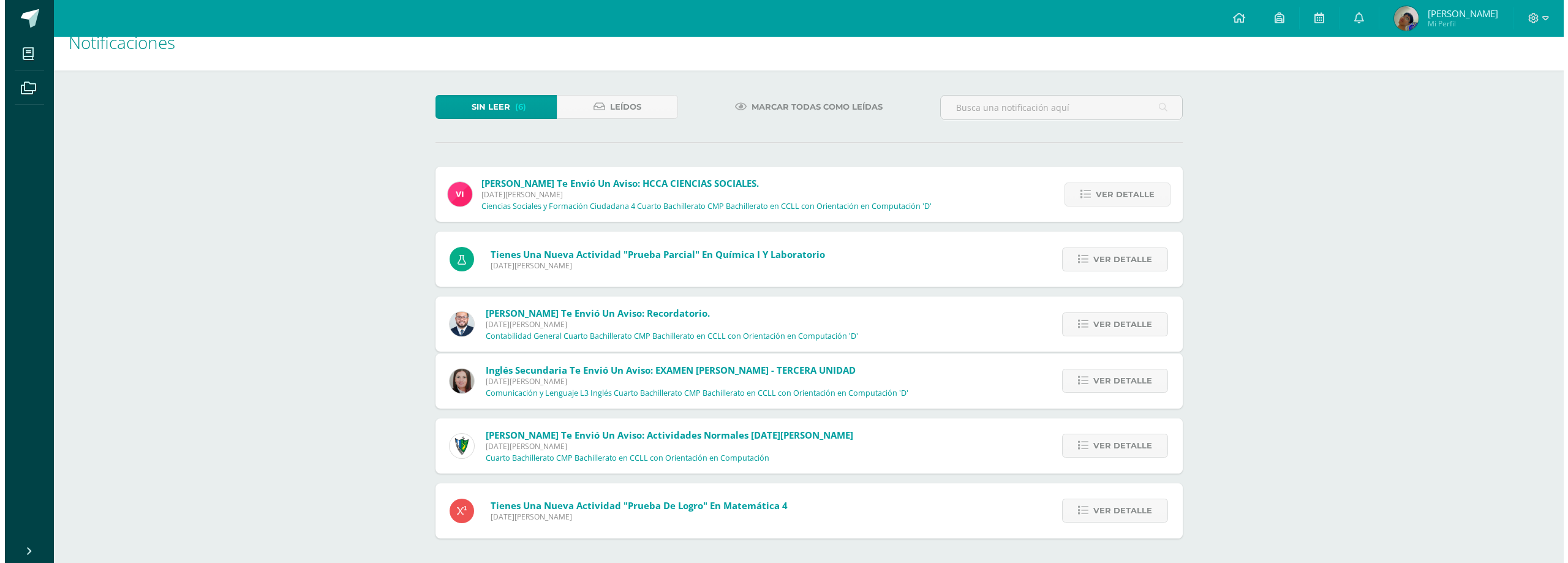
scroll to position [0, 0]
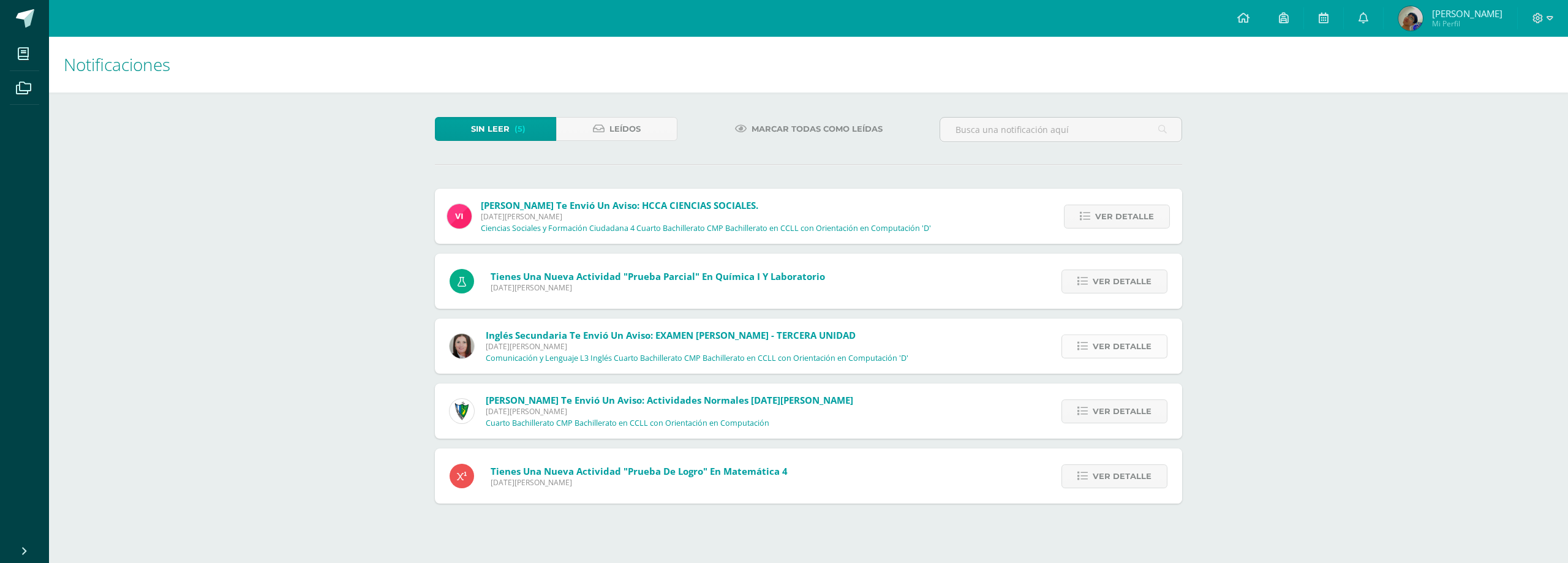
click at [1121, 337] on span "Ver detalle" at bounding box center [1122, 346] width 59 height 23
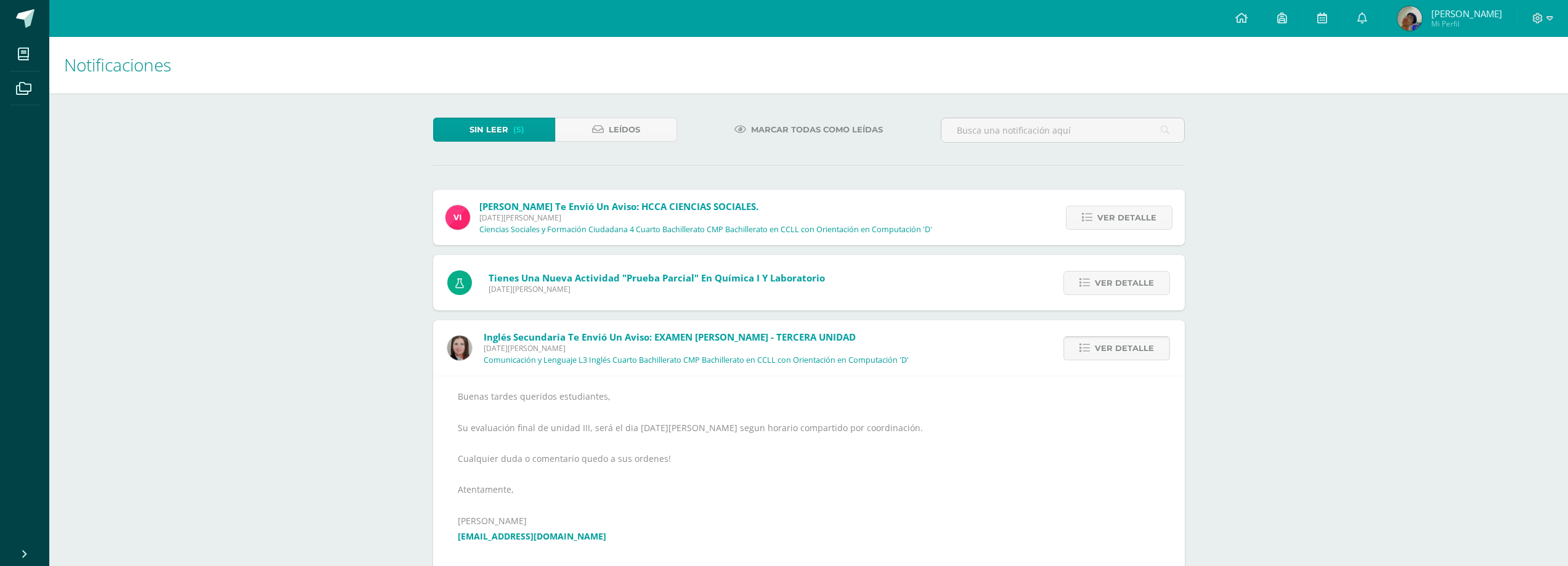
click at [1127, 344] on span "Ver detalle" at bounding box center [1124, 348] width 59 height 23
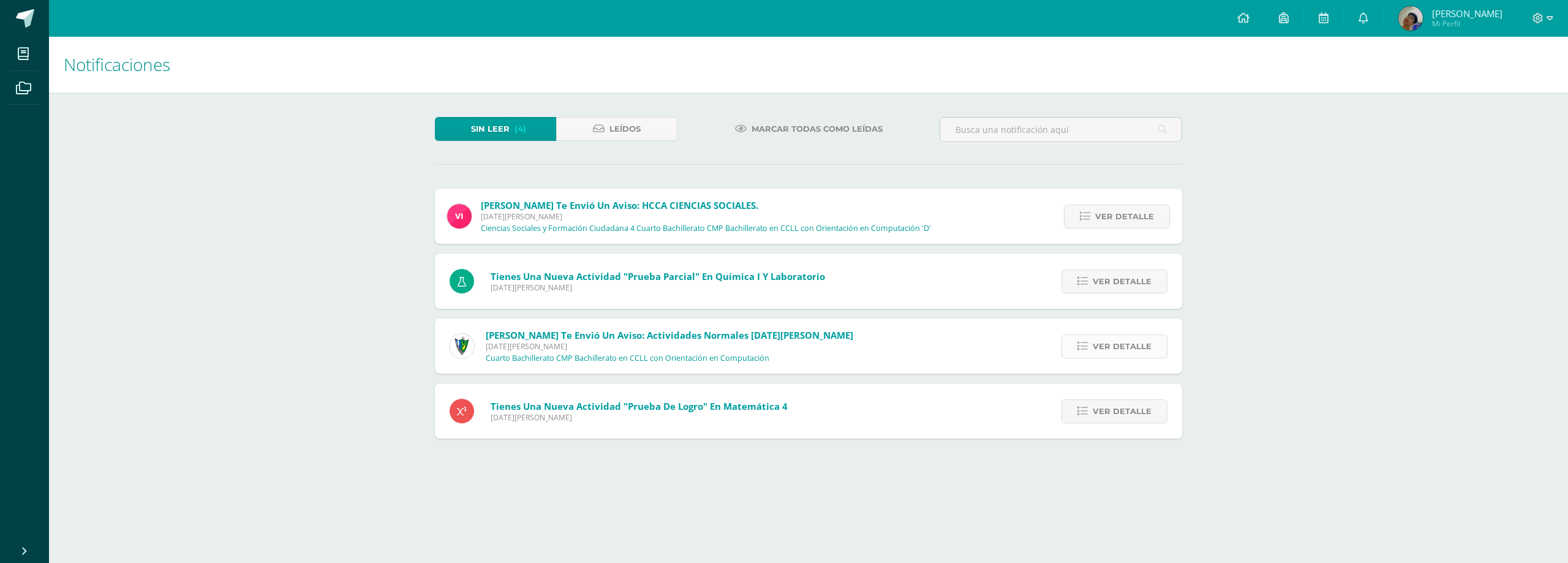
click at [1122, 356] on span "Ver detalle" at bounding box center [1122, 346] width 59 height 23
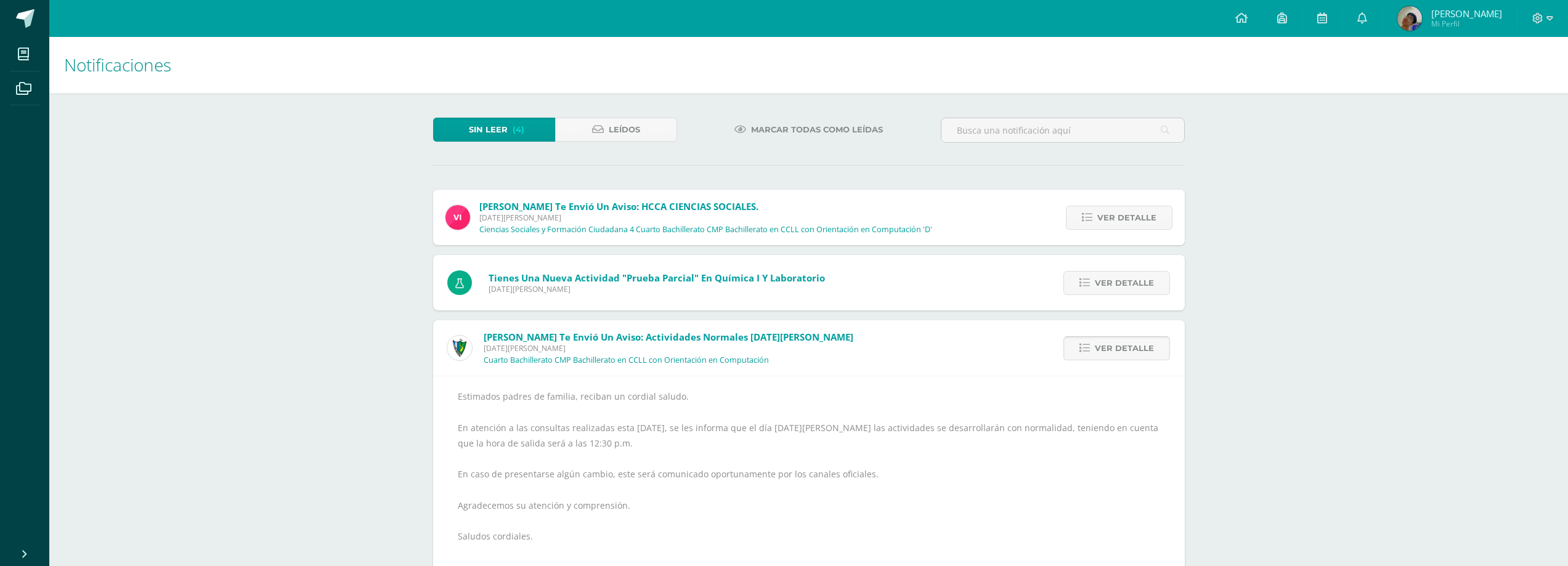
click at [1129, 358] on span "Ver detalle" at bounding box center [1124, 348] width 59 height 23
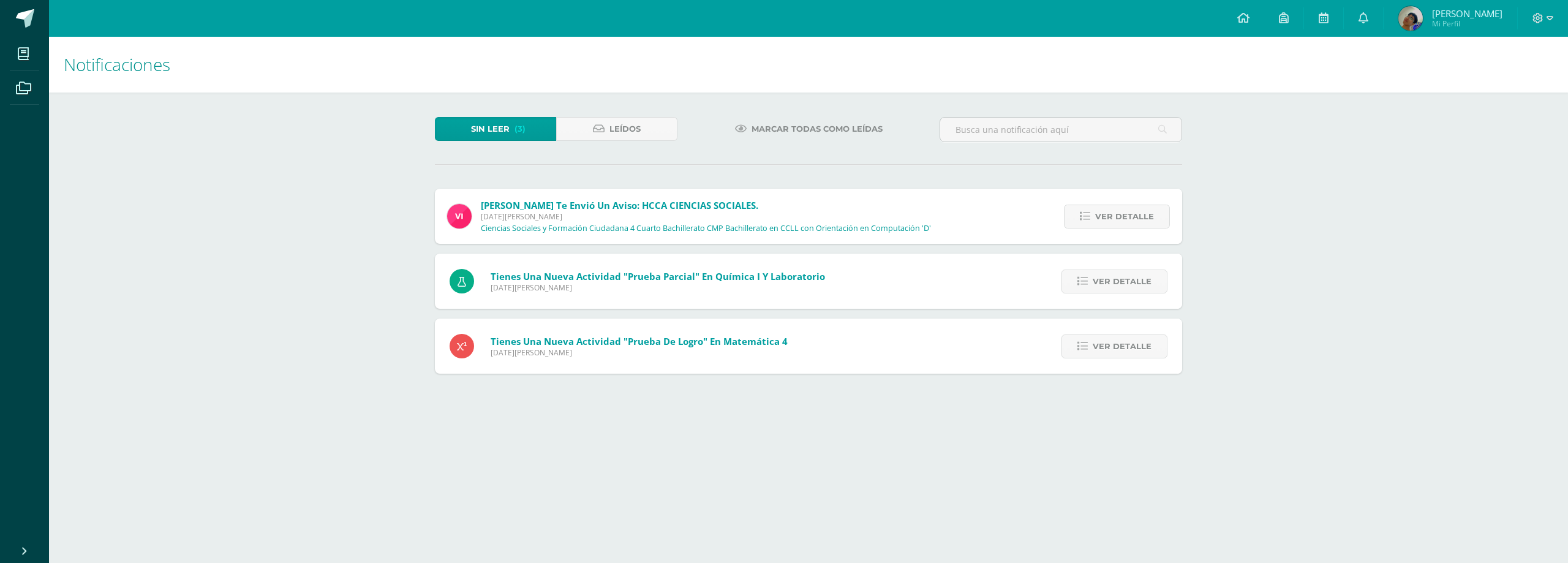
click at [1122, 356] on span "Ver detalle" at bounding box center [1122, 346] width 59 height 23
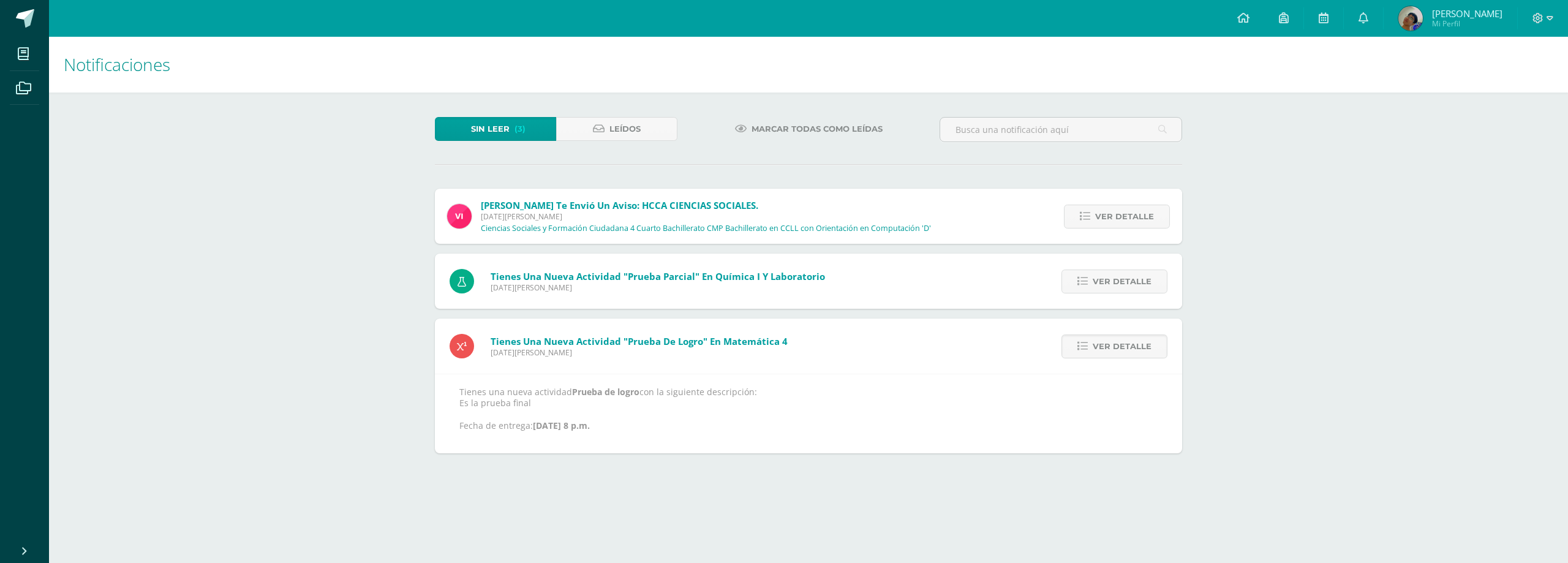
click at [1122, 356] on span "Ver detalle" at bounding box center [1122, 346] width 59 height 23
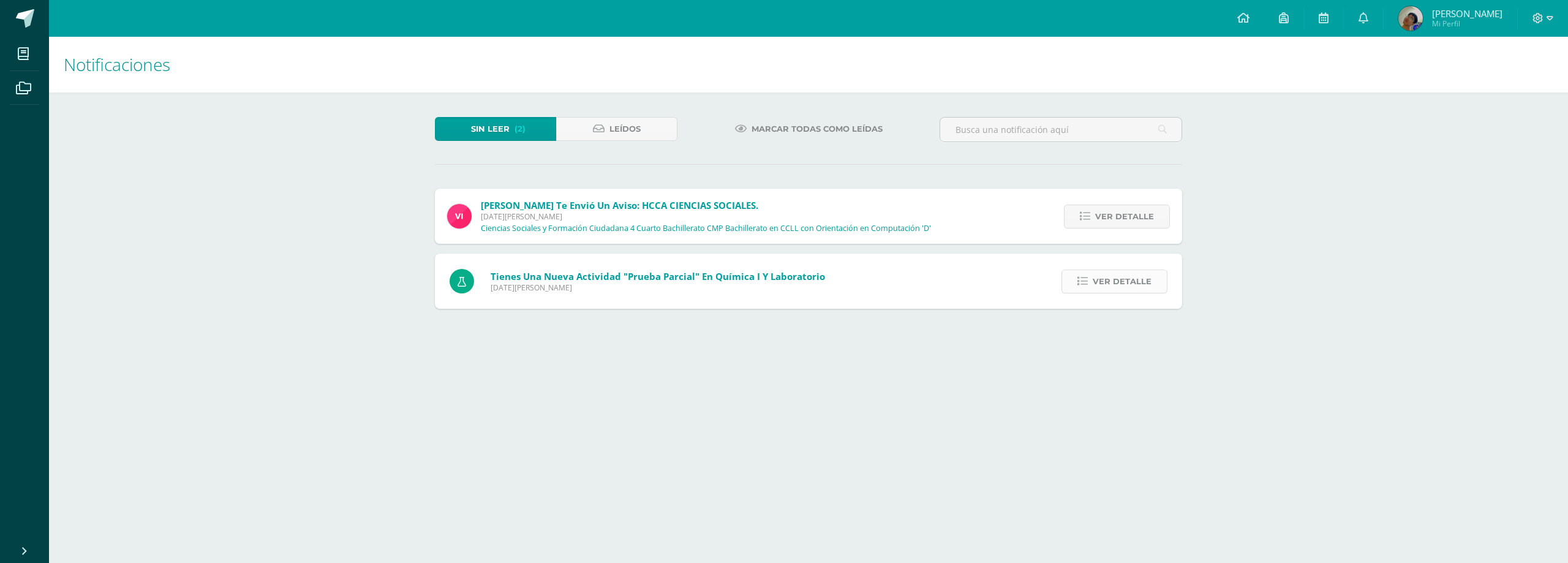
click at [1119, 292] on link "Ver detalle" at bounding box center [1115, 281] width 106 height 24
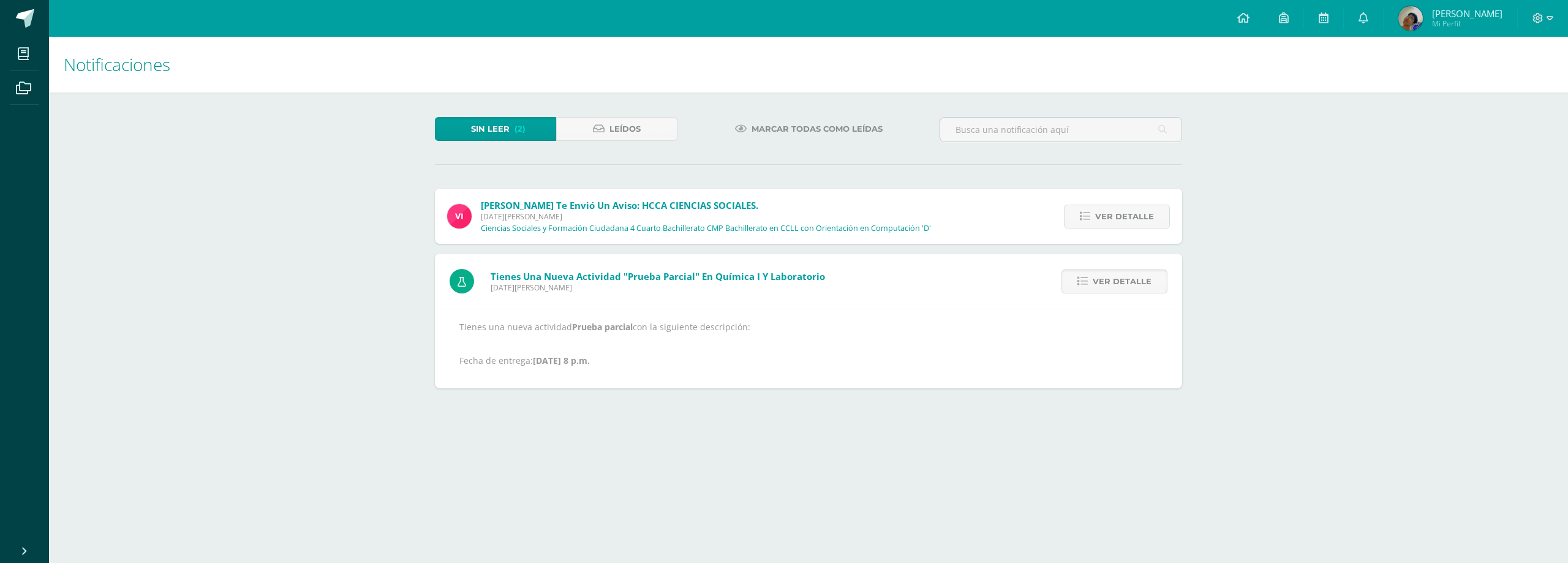
click at [1118, 290] on span "Ver detalle" at bounding box center [1122, 281] width 59 height 23
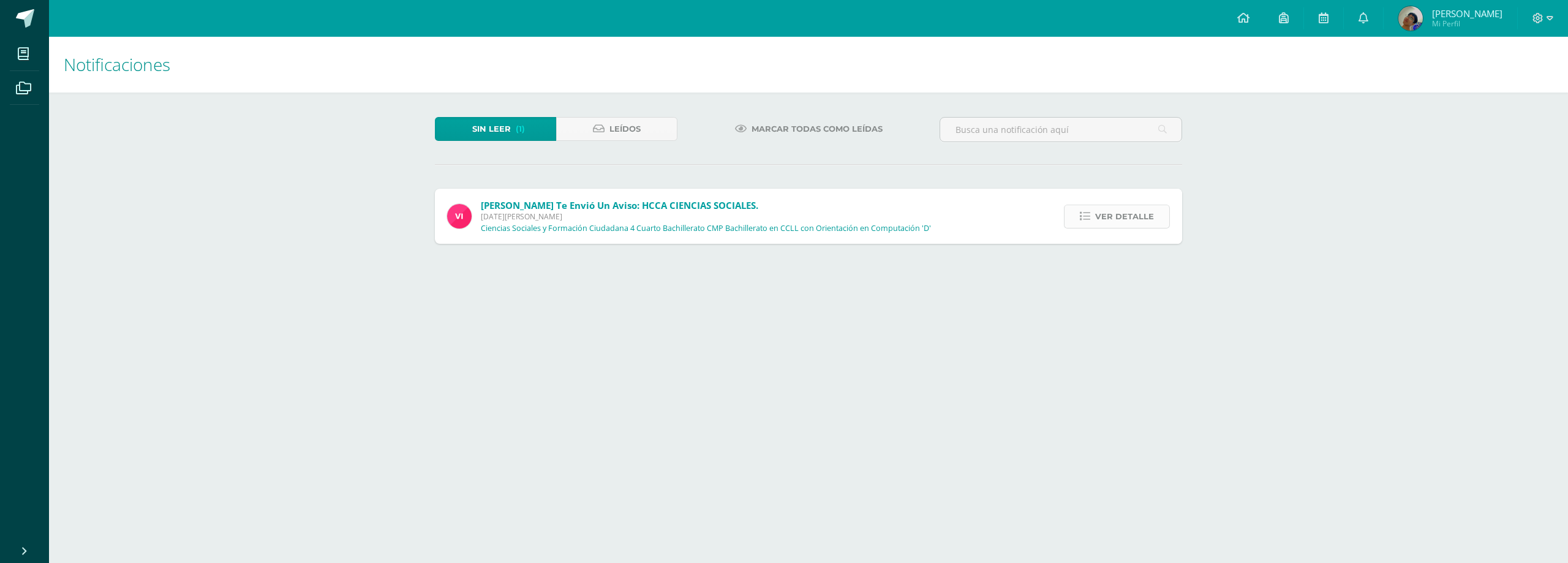
click at [1115, 222] on span "Ver detalle" at bounding box center [1124, 216] width 59 height 23
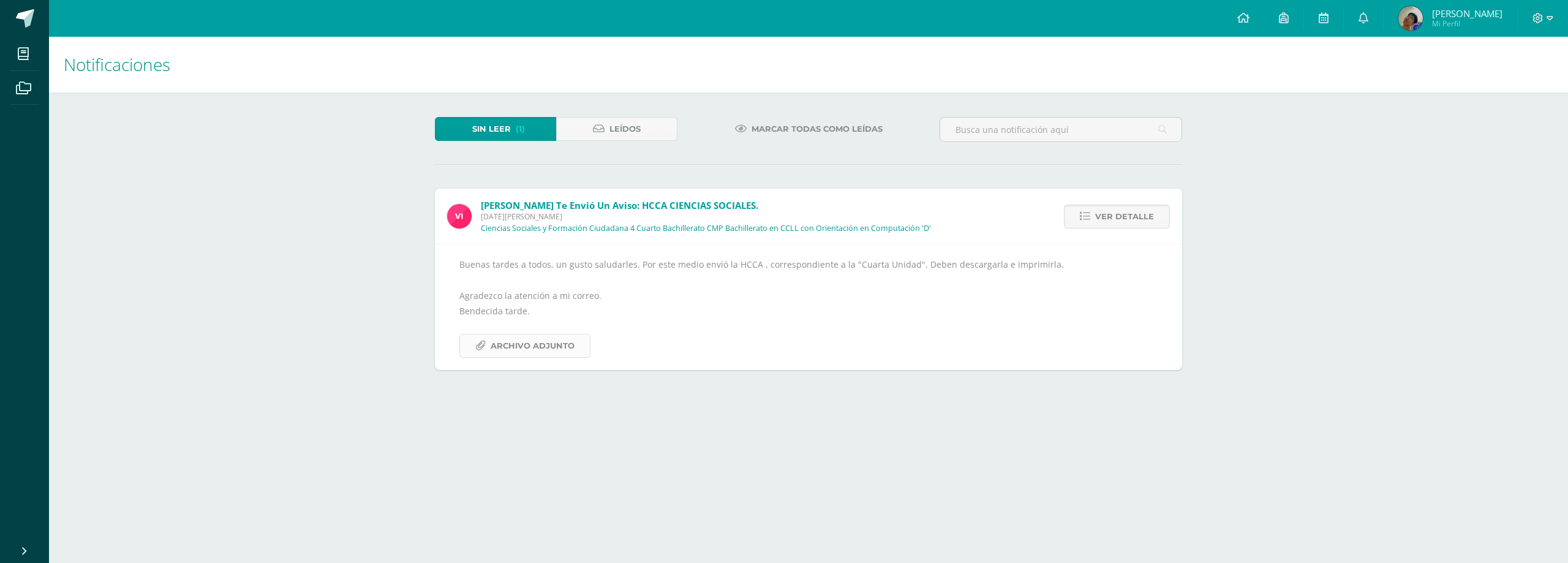
click at [520, 357] on span "Archivo Adjunto" at bounding box center [532, 345] width 84 height 23
drag, startPoint x: 537, startPoint y: 128, endPoint x: 545, endPoint y: 132, distance: 8.9
click at [537, 128] on link "Sin leer (1)" at bounding box center [496, 129] width 121 height 24
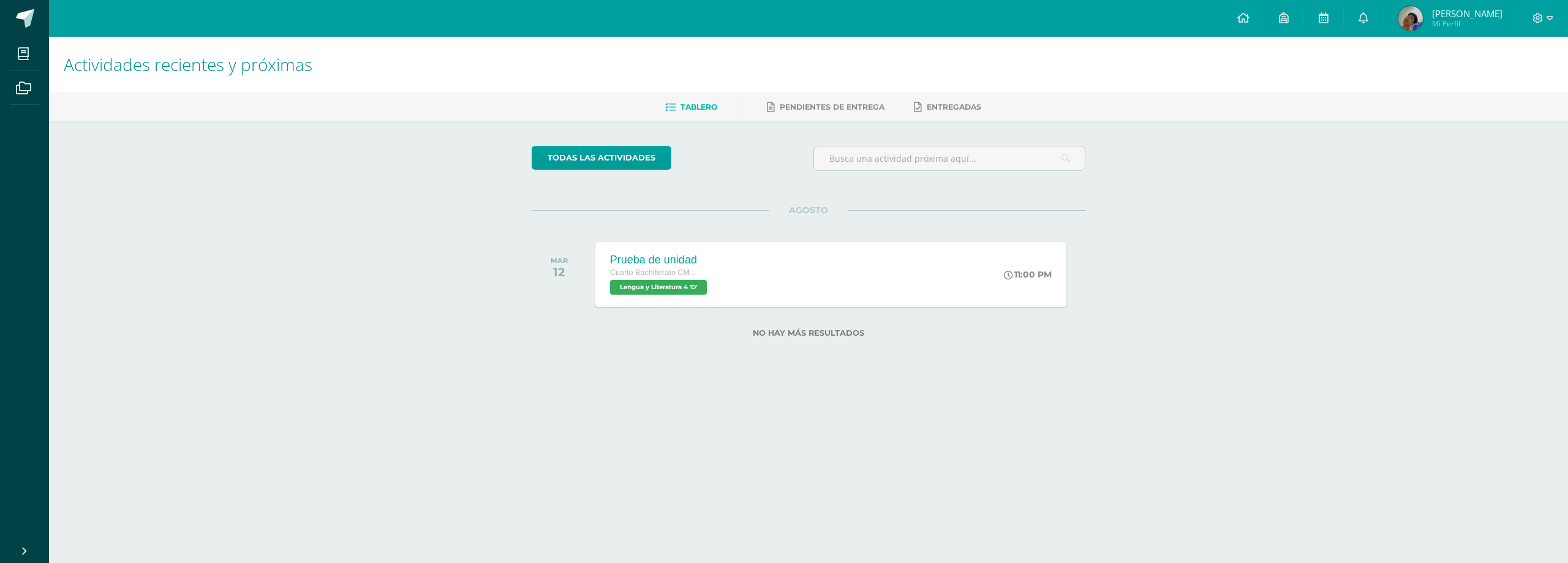
click at [480, 76] on h1 "Actividades recientes y próximas" at bounding box center [808, 64] width 1490 height 56
